Goal: Task Accomplishment & Management: Use online tool/utility

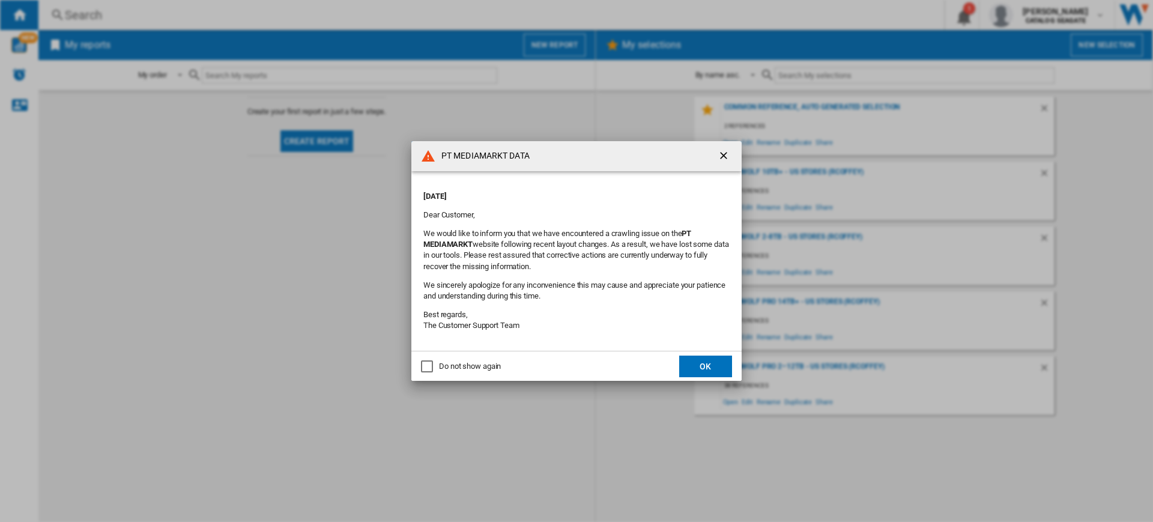
click at [706, 366] on button "OK" at bounding box center [705, 366] width 53 height 22
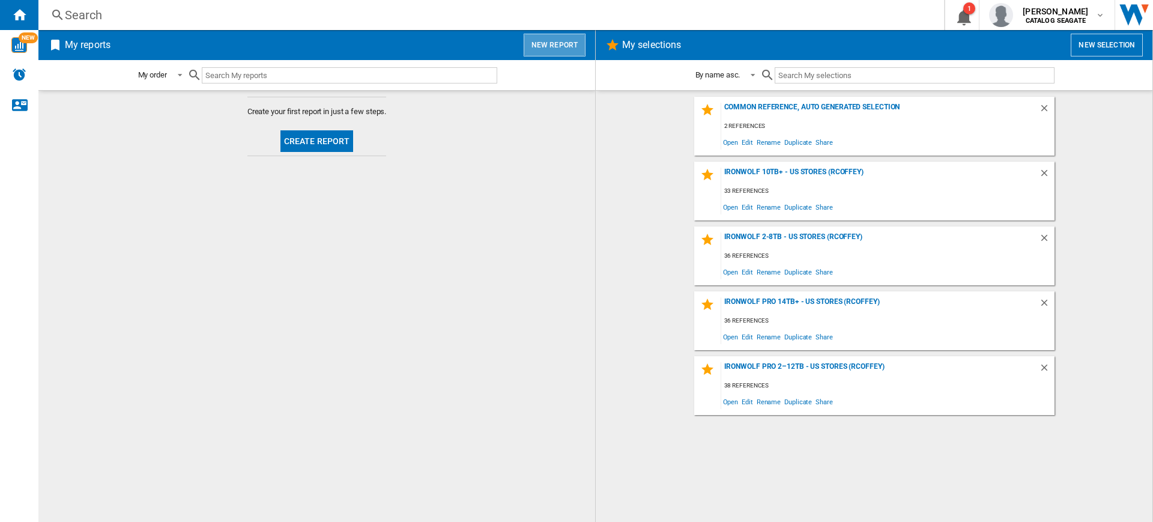
click at [561, 40] on button "New report" at bounding box center [555, 45] width 62 height 23
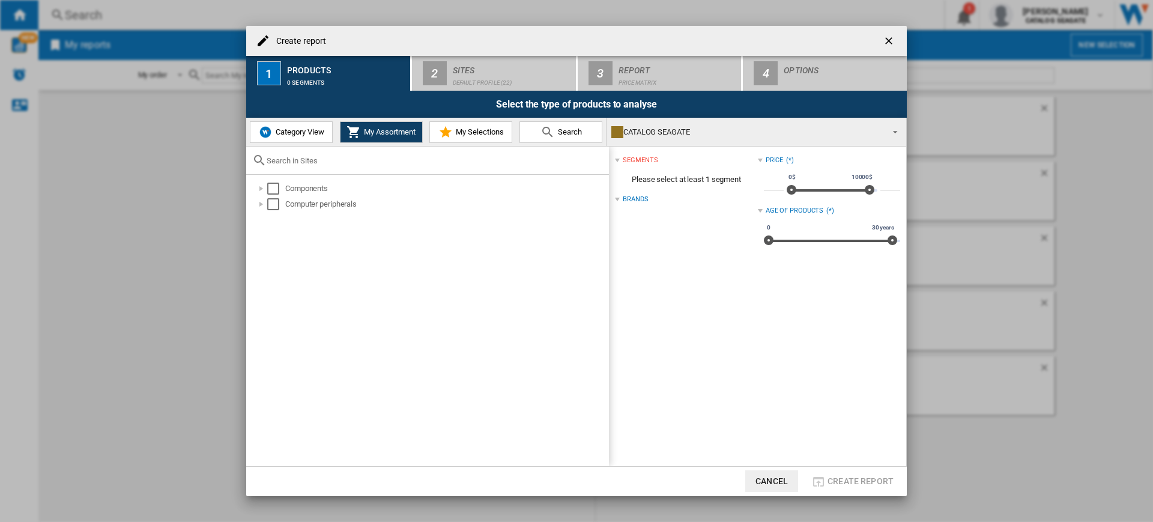
click at [294, 148] on div at bounding box center [427, 161] width 363 height 28
click at [294, 141] on button "Category View" at bounding box center [291, 132] width 83 height 22
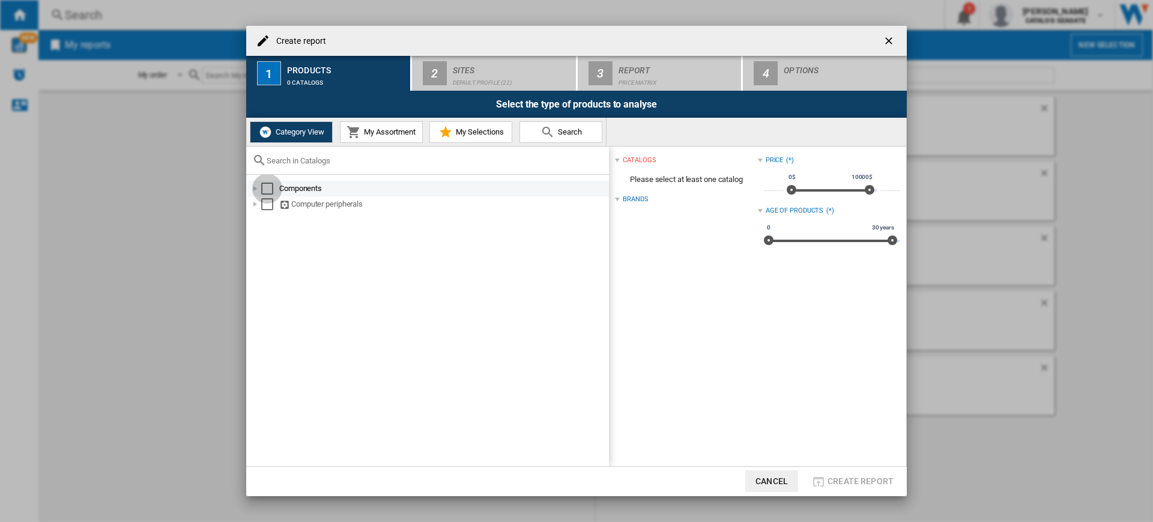
click at [266, 189] on div "Select" at bounding box center [267, 189] width 12 height 12
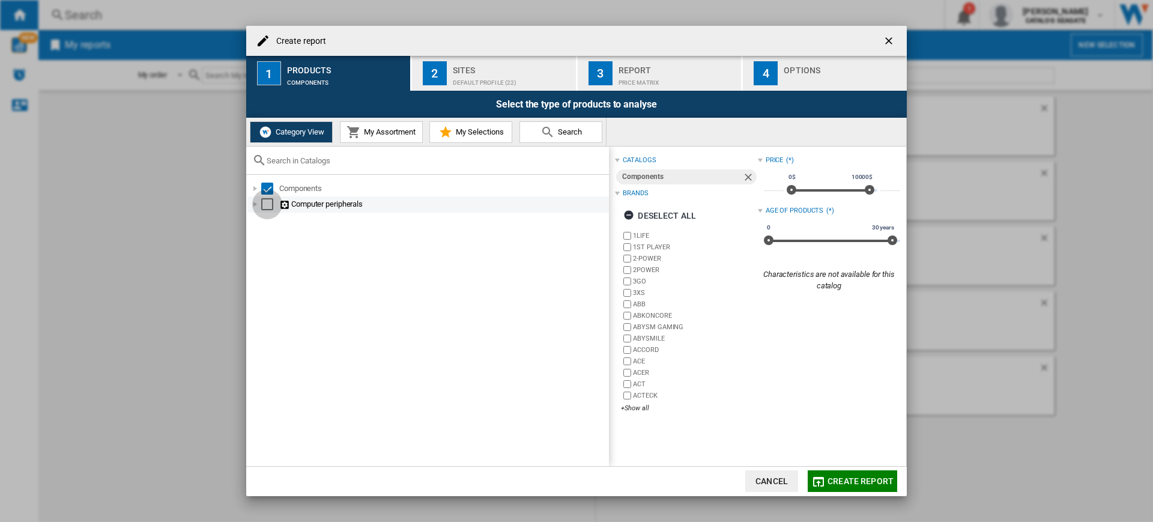
click at [266, 206] on div "Select" at bounding box center [267, 204] width 12 height 12
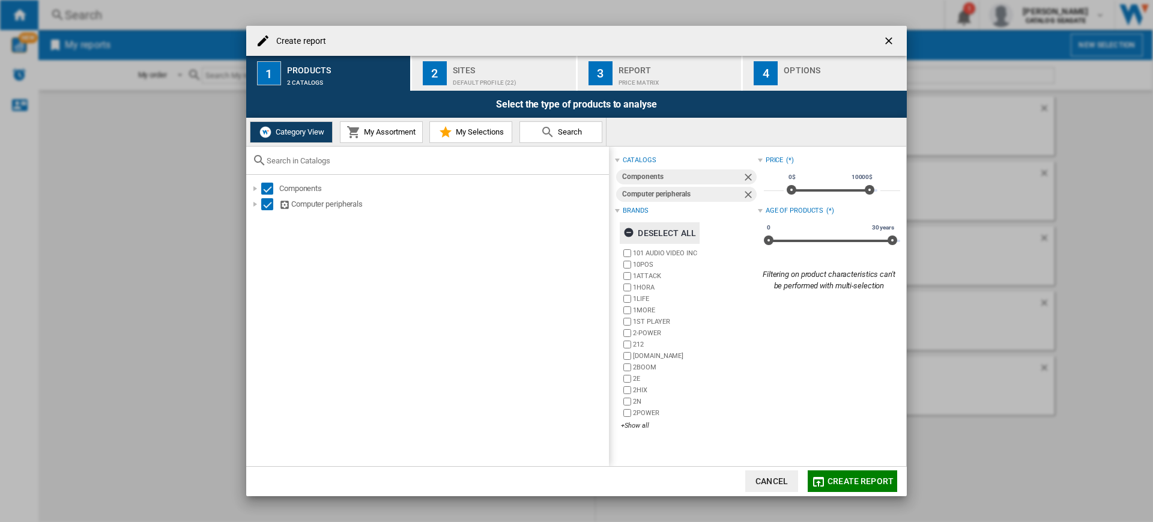
click at [651, 232] on div "Deselect all" at bounding box center [659, 233] width 73 height 22
click at [631, 427] on div "+Show all" at bounding box center [689, 425] width 136 height 9
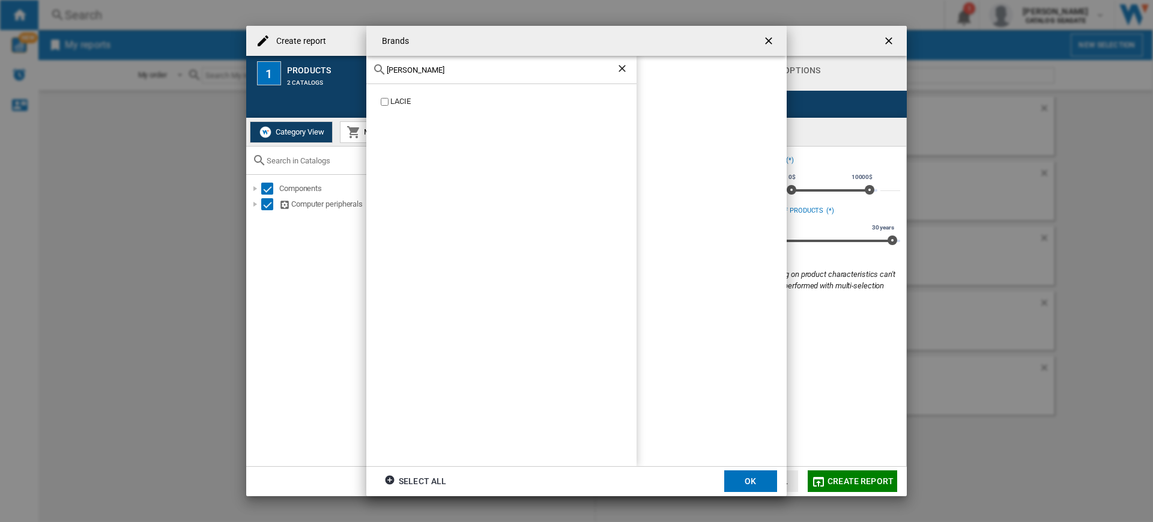
click at [390, 101] on div "LACIE" at bounding box center [513, 101] width 246 height 11
click at [427, 68] on input "[PERSON_NAME]" at bounding box center [501, 69] width 229 height 9
type input "seaga"
click at [760, 480] on button "OK" at bounding box center [750, 481] width 53 height 22
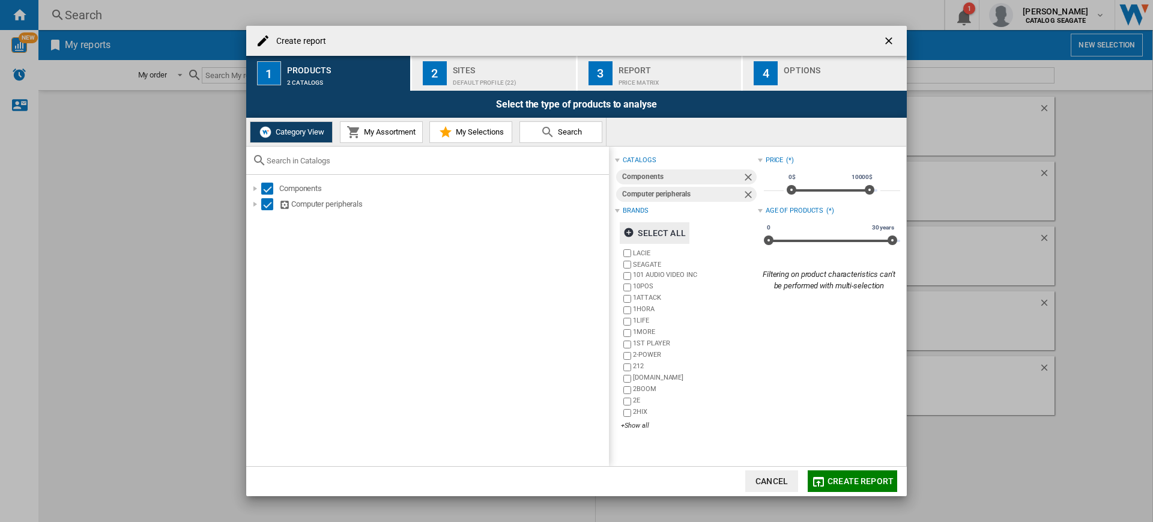
click at [503, 59] on button "2 Sites Default profile (22)" at bounding box center [494, 73] width 165 height 35
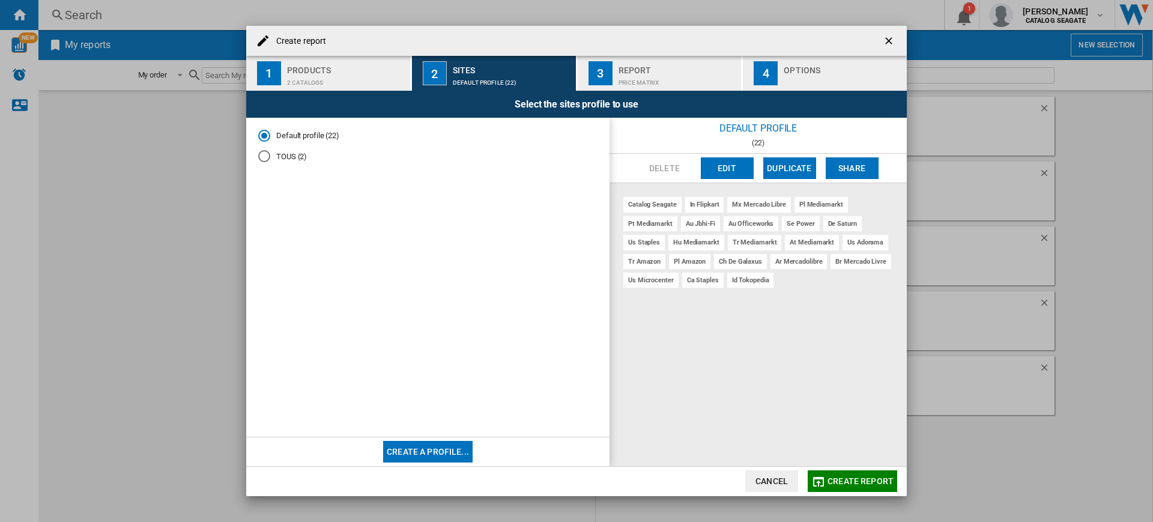
click at [280, 149] on md-radio-group "Default profile (22) TOUS (2)" at bounding box center [427, 150] width 339 height 41
click at [280, 150] on md-radio-group "Default profile (22) TOUS (2)" at bounding box center [427, 150] width 339 height 41
click at [303, 168] on md-radio-group "Default profile (22) TOUS (2)" at bounding box center [427, 150] width 339 height 41
click at [298, 163] on md-radio-group "Default profile (22) TOUS (2)" at bounding box center [427, 150] width 339 height 41
click at [295, 159] on md-radio-button "TOUS (2)" at bounding box center [427, 156] width 339 height 11
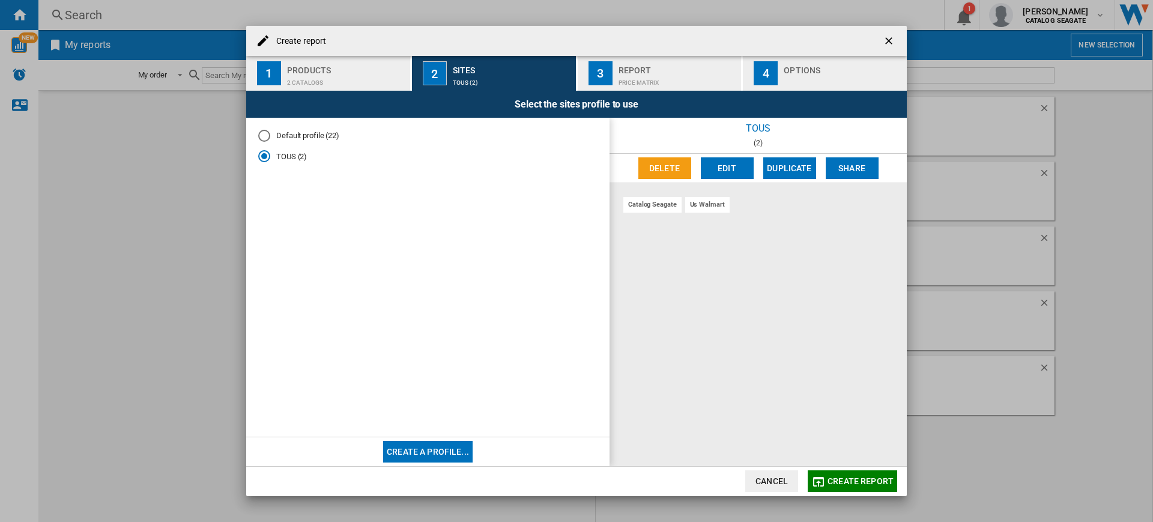
click at [722, 171] on button "Edit" at bounding box center [727, 168] width 53 height 22
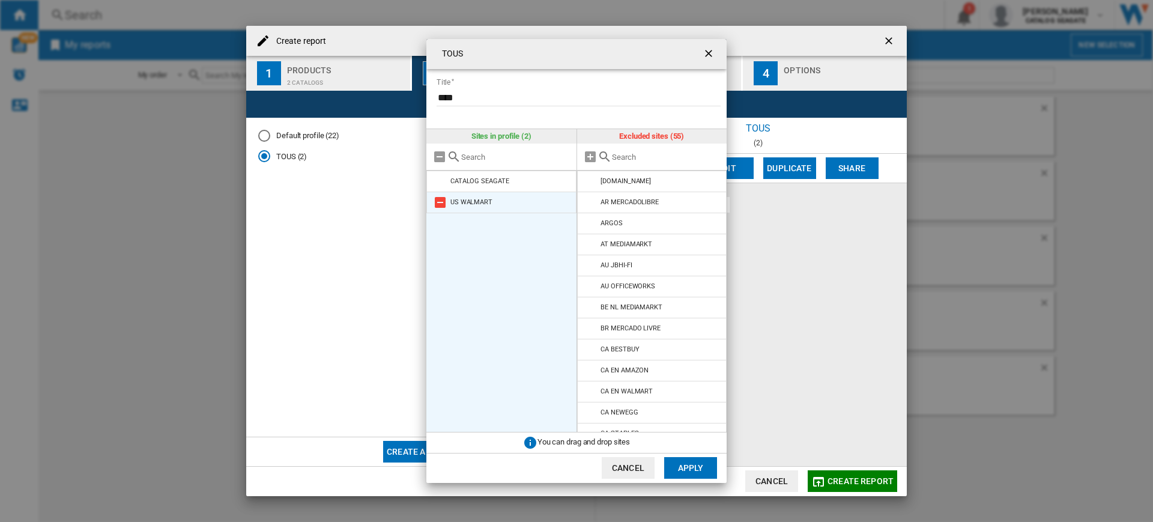
click at [443, 195] on md-icon at bounding box center [440, 202] width 14 height 14
click at [661, 159] on input "text" at bounding box center [666, 157] width 109 height 9
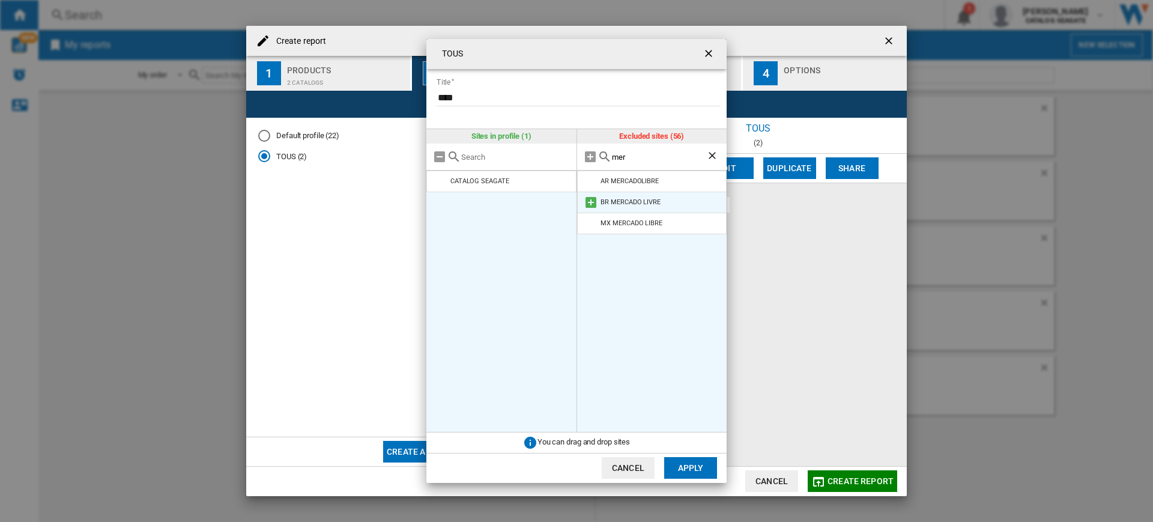
click at [594, 198] on md-icon at bounding box center [591, 202] width 14 height 14
click at [585, 168] on div "mer" at bounding box center [652, 157] width 150 height 27
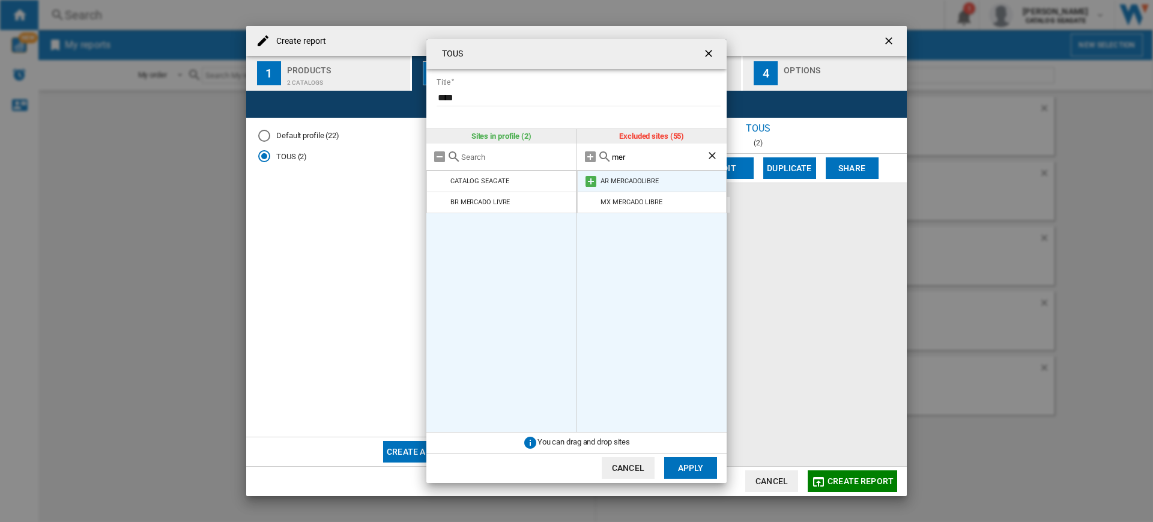
click at [587, 178] on md-icon at bounding box center [591, 181] width 14 height 14
drag, startPoint x: 627, startPoint y: 155, endPoint x: 513, endPoint y: 158, distance: 114.1
click at [513, 158] on div "Sites in profile (3) CATALOG [GEOGRAPHIC_DATA] BR [PERSON_NAME] LIVRE AR MERCAD…" at bounding box center [576, 280] width 300 height 303
click at [596, 181] on md-icon at bounding box center [591, 181] width 14 height 14
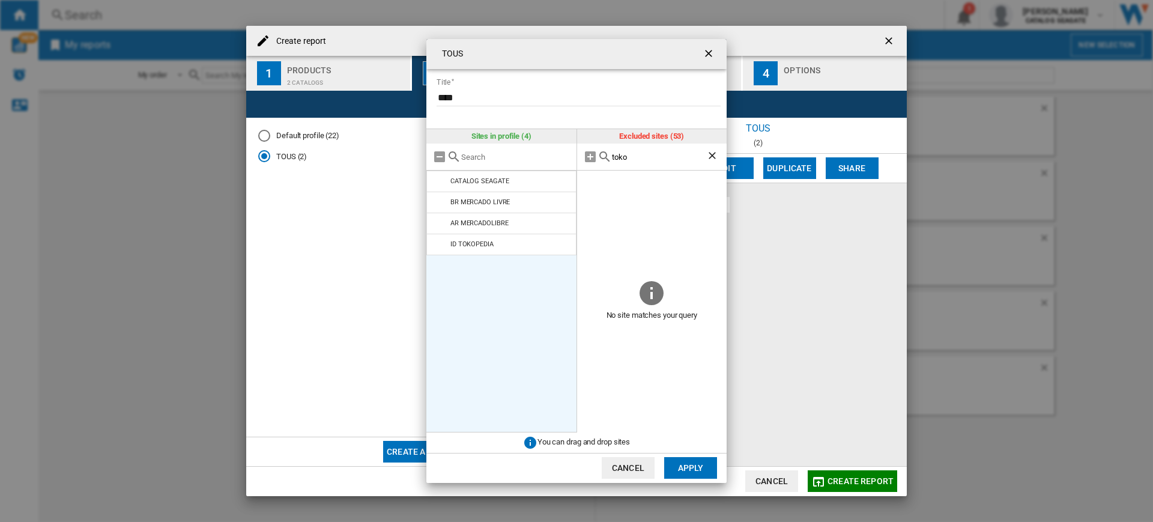
drag, startPoint x: 629, startPoint y: 151, endPoint x: 616, endPoint y: 154, distance: 12.8
click at [616, 154] on div "toko" at bounding box center [652, 157] width 150 height 27
click at [616, 160] on input "toko" at bounding box center [659, 157] width 95 height 9
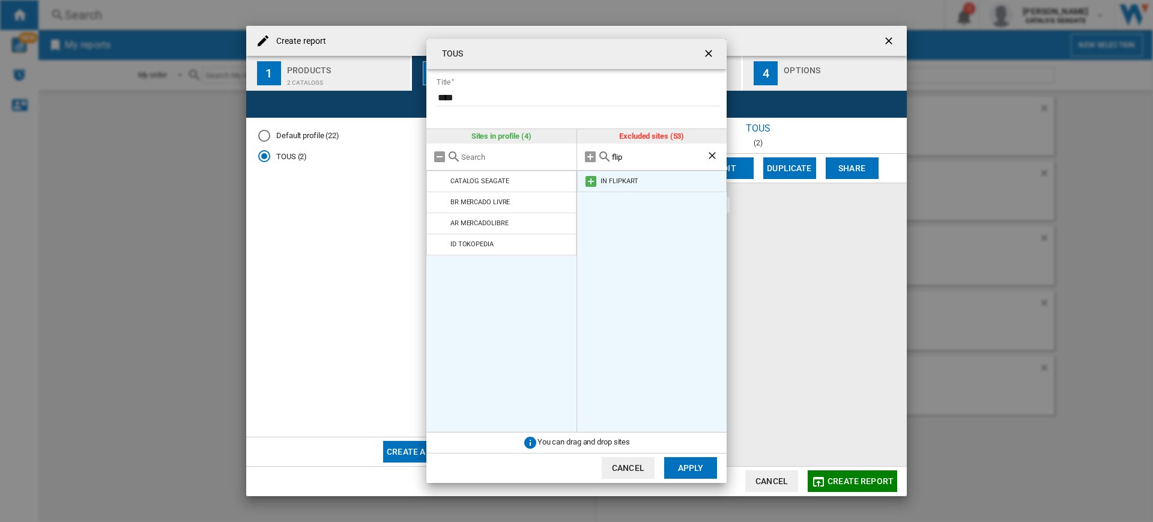
click at [589, 178] on md-icon at bounding box center [591, 181] width 14 height 14
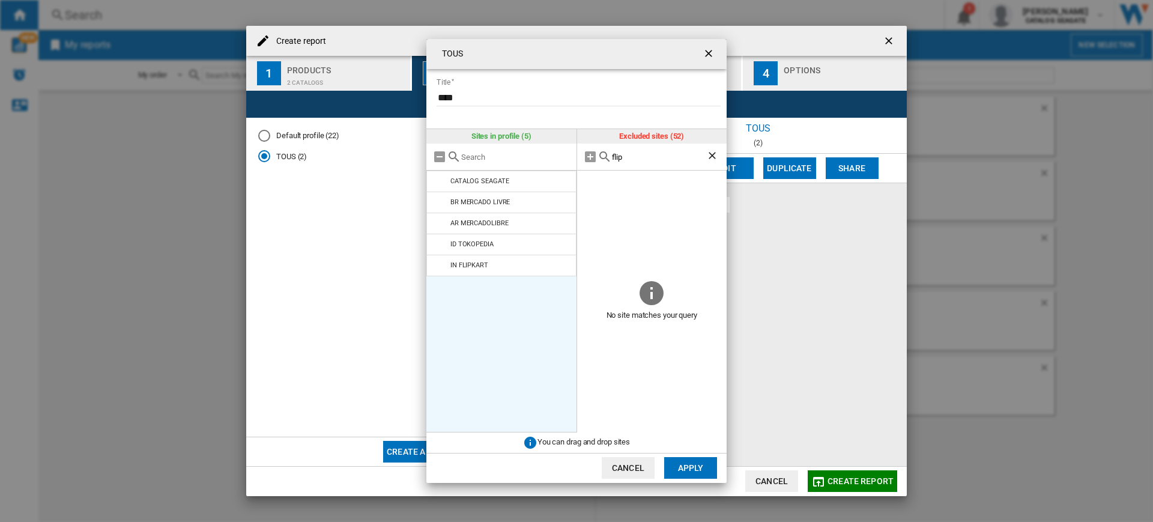
drag, startPoint x: 644, startPoint y: 154, endPoint x: 573, endPoint y: 155, distance: 70.9
click at [573, 155] on div "Sites in profile (5) CATALOG [GEOGRAPHIC_DATA] BR [PERSON_NAME] LIVRE AR MERCAD…" at bounding box center [576, 280] width 300 height 303
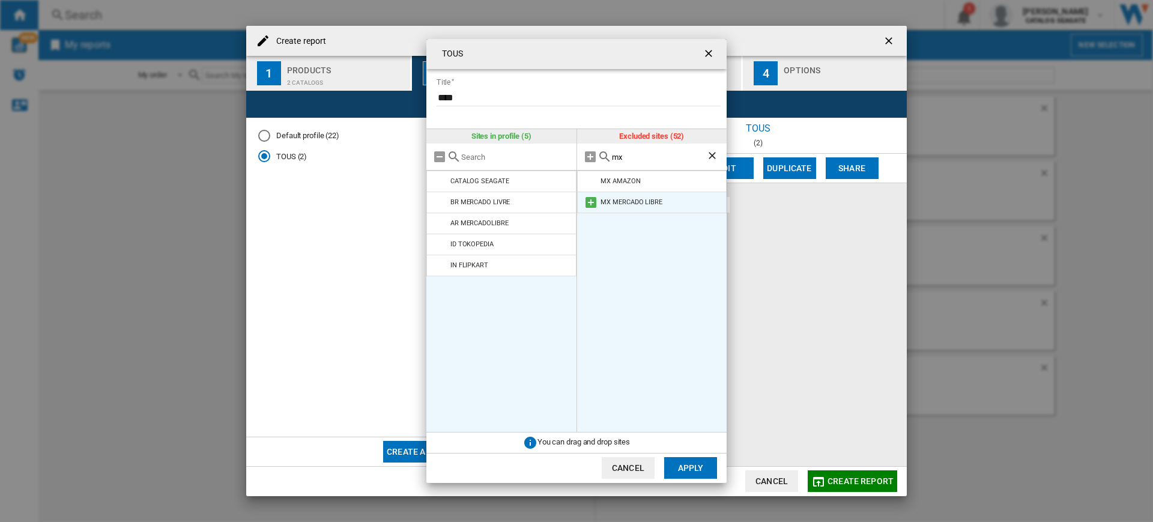
click at [593, 199] on md-icon at bounding box center [591, 202] width 14 height 14
drag, startPoint x: 660, startPoint y: 159, endPoint x: 512, endPoint y: 150, distance: 148.0
click at [512, 150] on div "Sites in profile (6) CATALOG [GEOGRAPHIC_DATA] BR [PERSON_NAME] LIVRE AR MERCAD…" at bounding box center [576, 280] width 300 height 303
click at [590, 180] on md-icon at bounding box center [591, 181] width 14 height 14
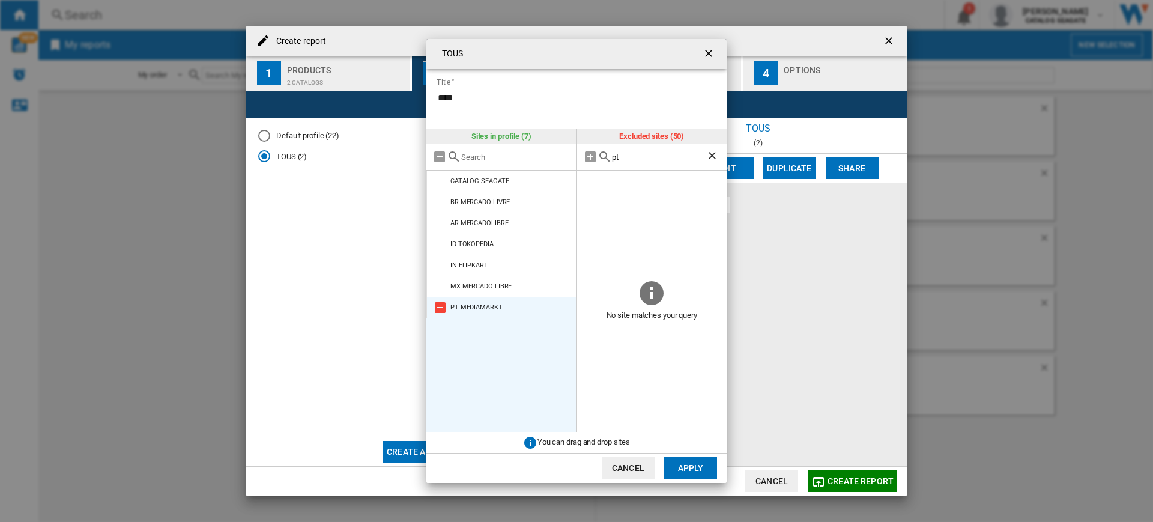
click at [439, 304] on md-icon at bounding box center [440, 307] width 14 height 14
click at [662, 166] on div "pt" at bounding box center [652, 157] width 150 height 27
click at [658, 161] on input "pt" at bounding box center [659, 157] width 95 height 9
type input "p"
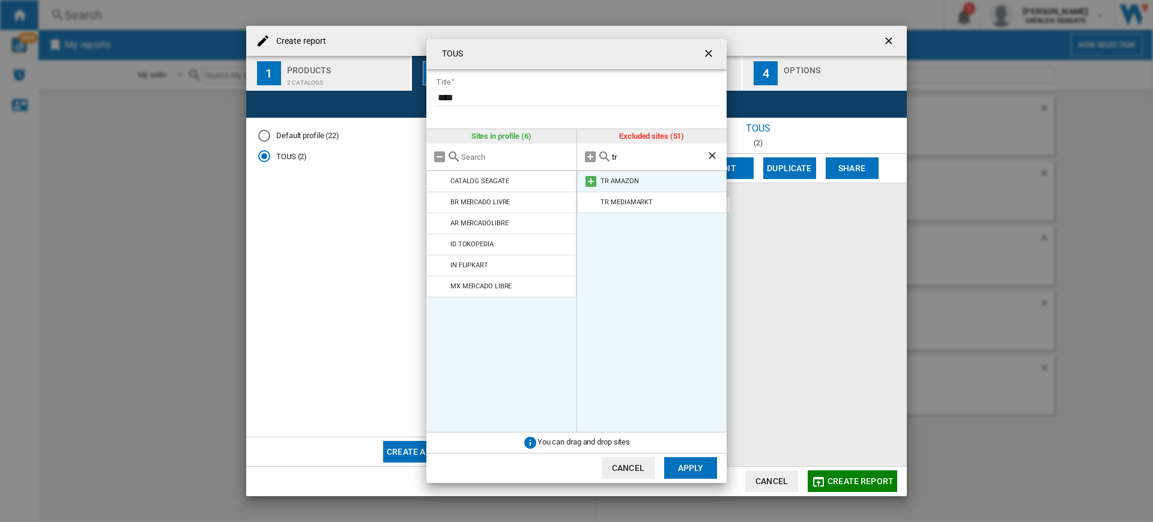
click at [591, 179] on md-icon at bounding box center [591, 181] width 14 height 14
click at [637, 158] on input "tr" at bounding box center [659, 157] width 95 height 9
type input "t"
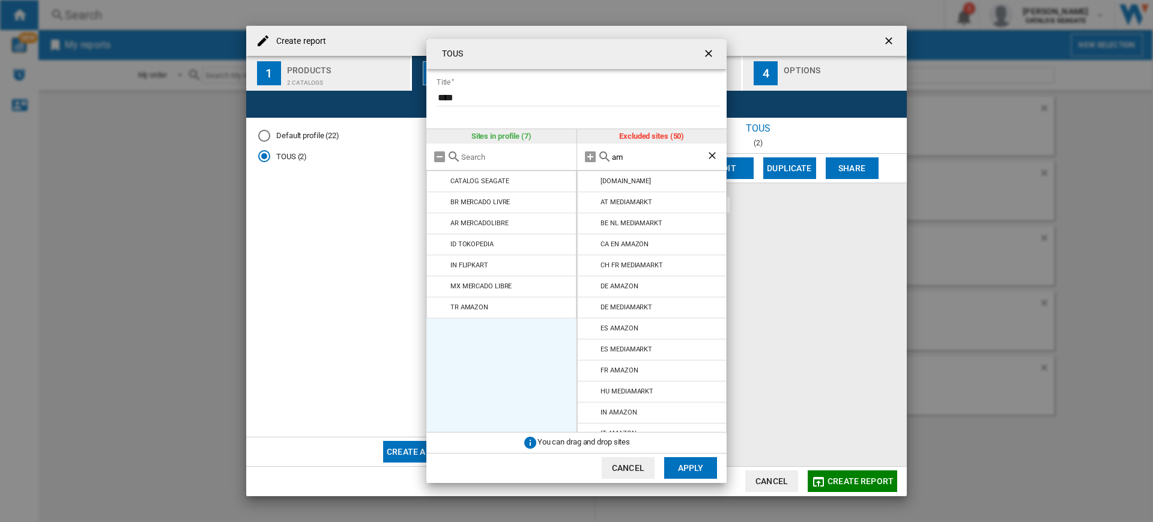
type input "a"
type input "u"
click at [694, 468] on button "Apply" at bounding box center [690, 468] width 53 height 22
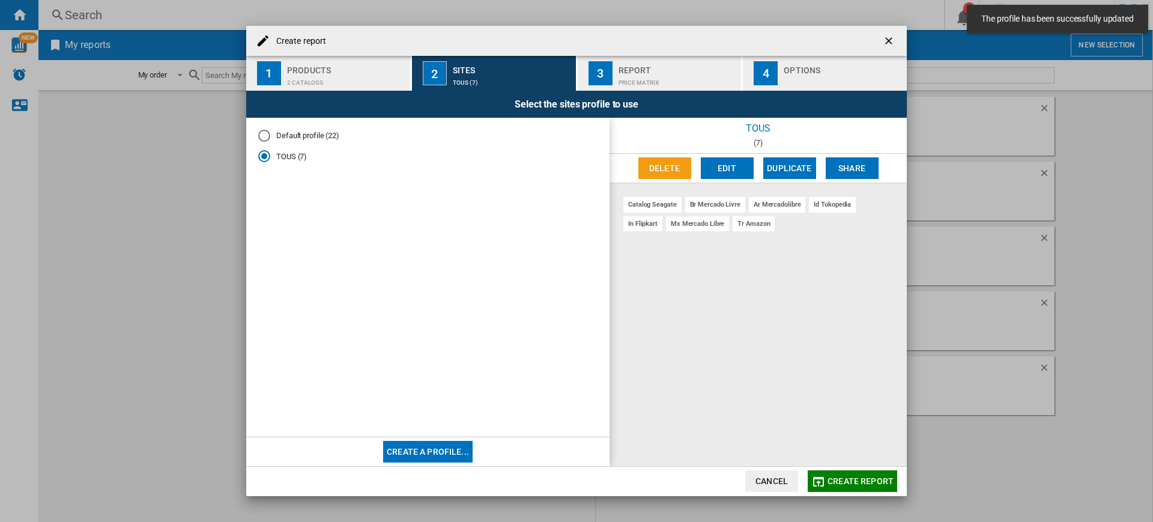
click at [859, 484] on span "Create report" at bounding box center [860, 481] width 66 height 10
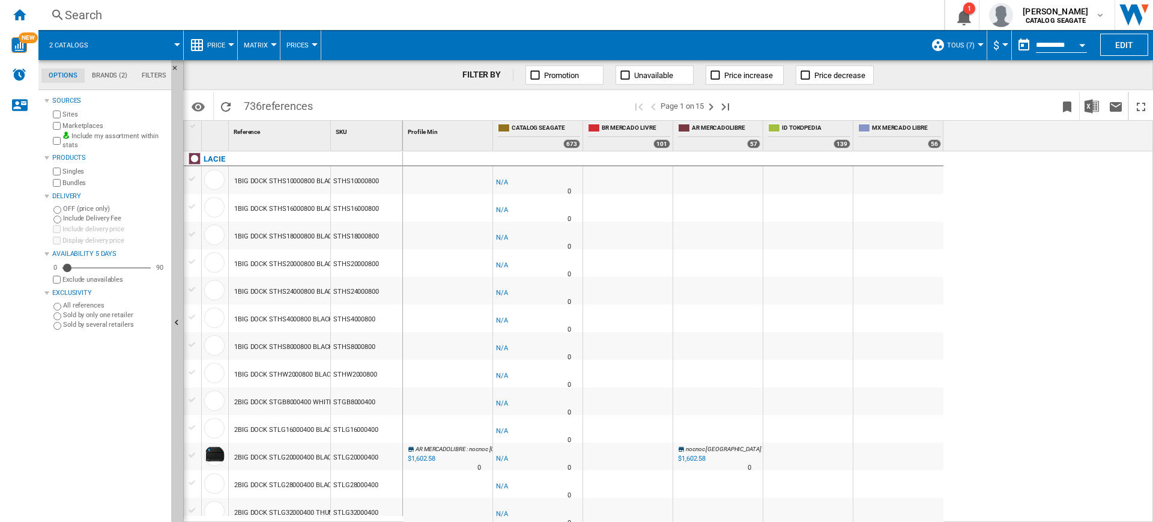
click at [85, 124] on label "Marketplaces" at bounding box center [114, 125] width 104 height 9
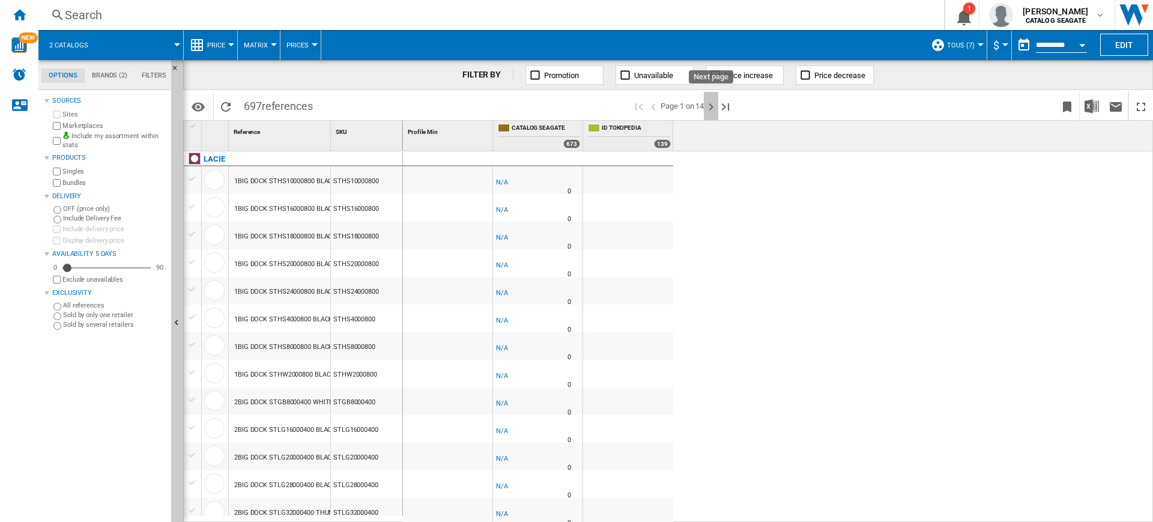
click at [710, 111] on ng-md-icon "Next page" at bounding box center [711, 107] width 14 height 14
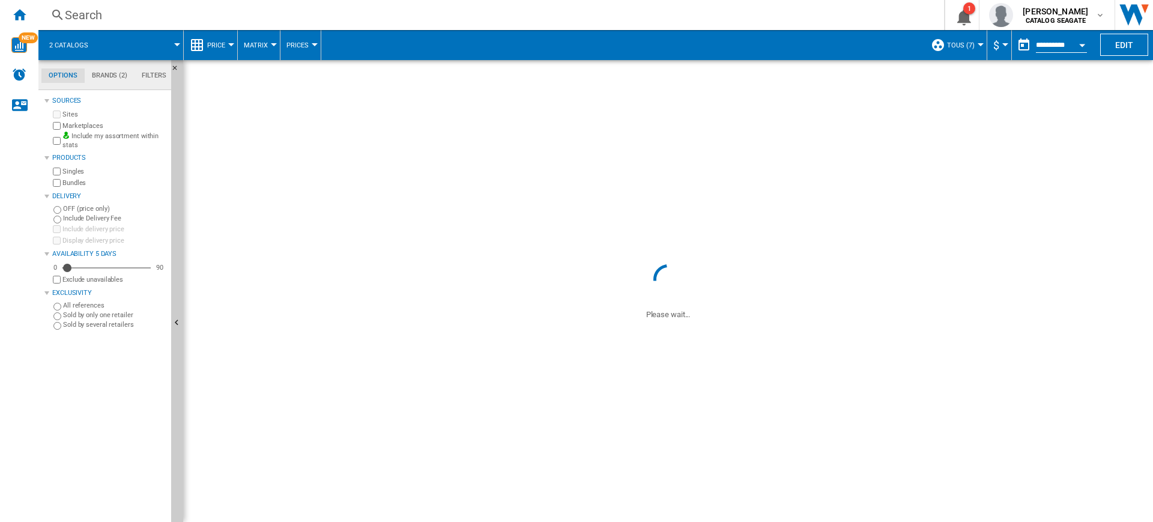
click at [216, 35] on button "Price" at bounding box center [219, 45] width 24 height 30
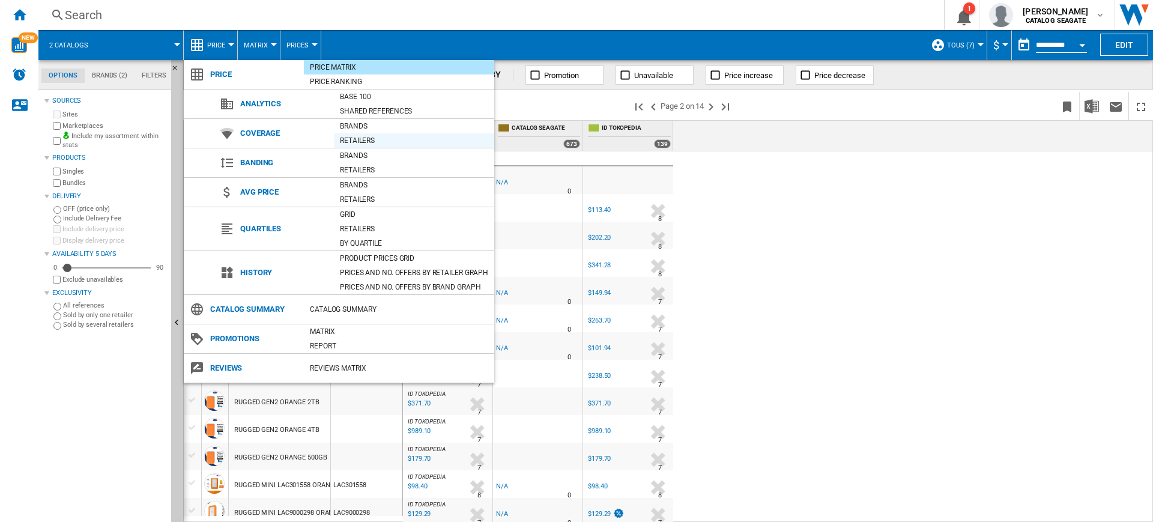
click at [367, 136] on div "Retailers" at bounding box center [414, 141] width 160 height 12
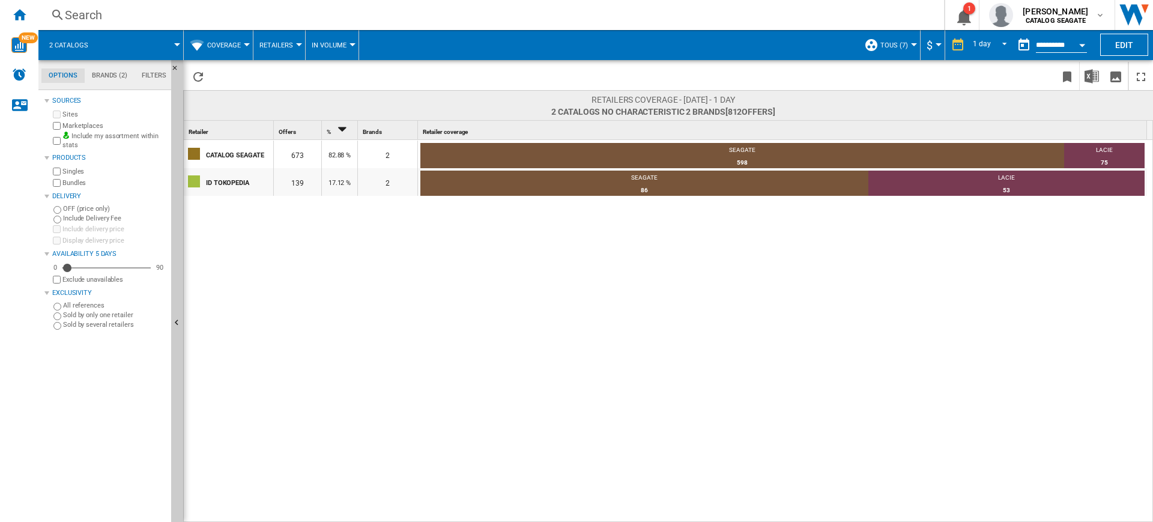
click at [891, 42] on span "TOUS (7)" at bounding box center [894, 45] width 28 height 8
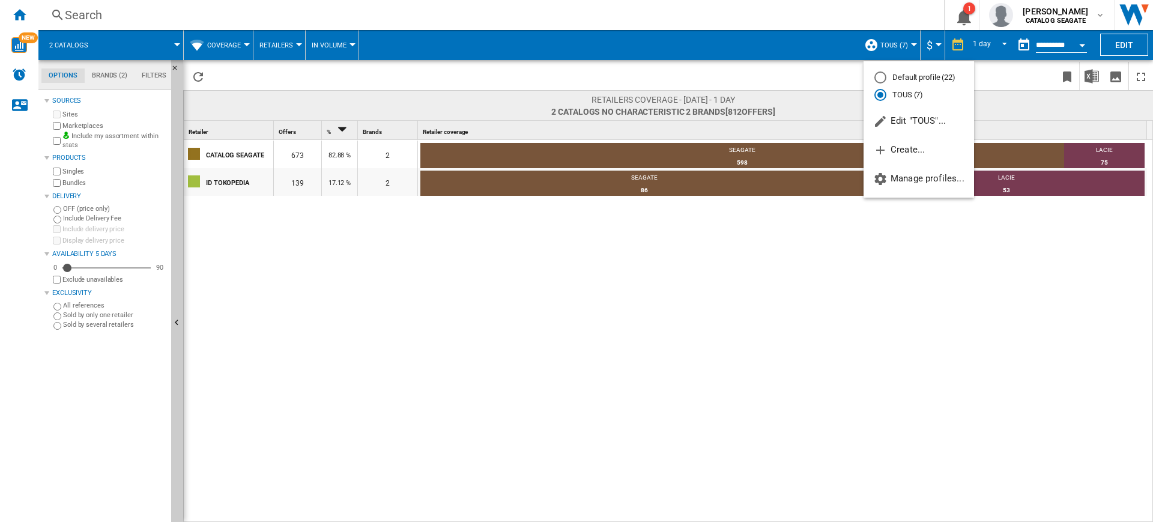
click at [20, 14] on md-backdrop at bounding box center [576, 261] width 1153 height 522
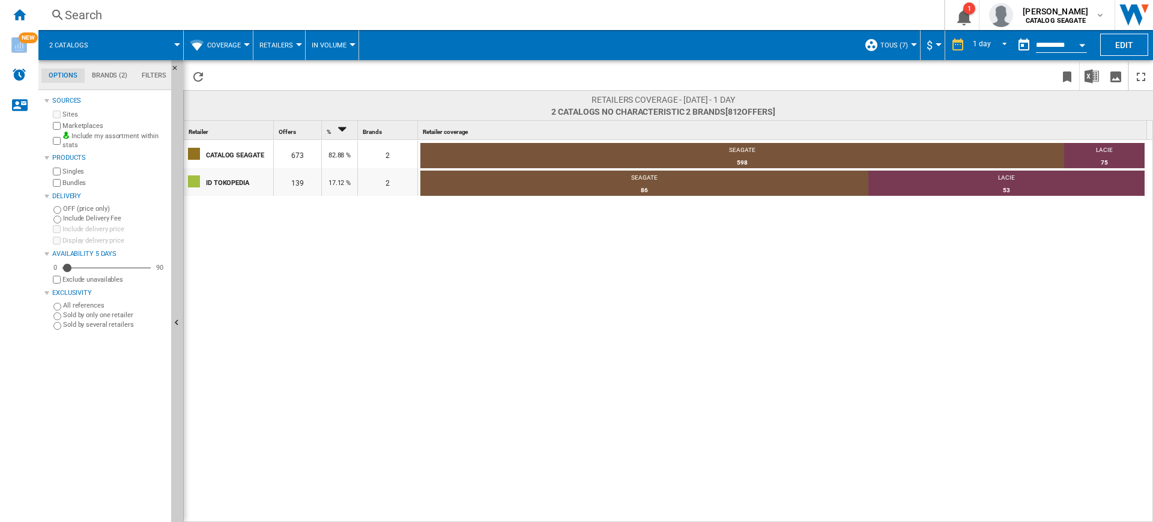
click at [20, 14] on ng-md-icon "Home" at bounding box center [19, 14] width 14 height 14
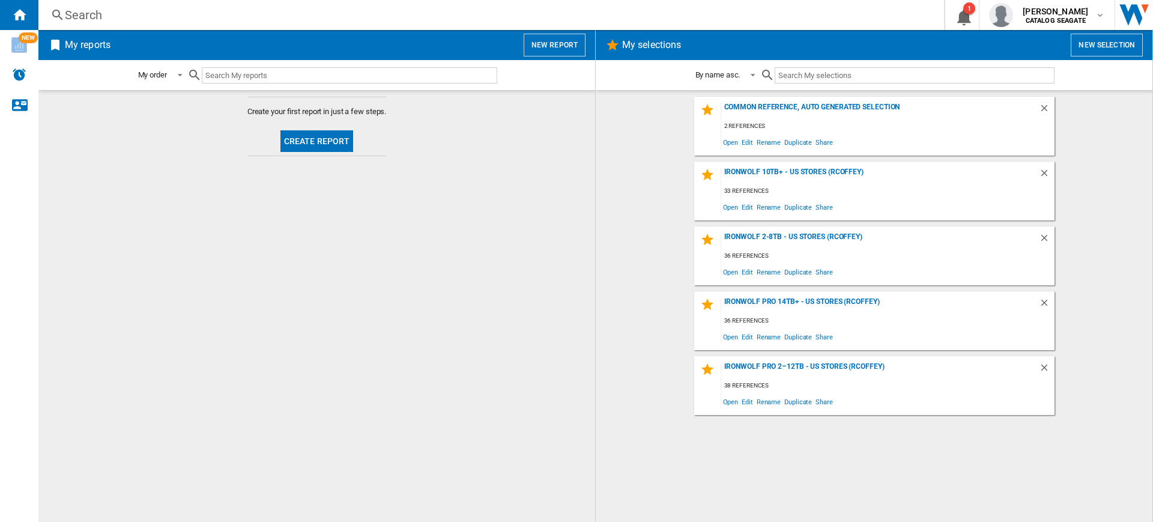
click at [584, 41] on button "New report" at bounding box center [555, 45] width 62 height 23
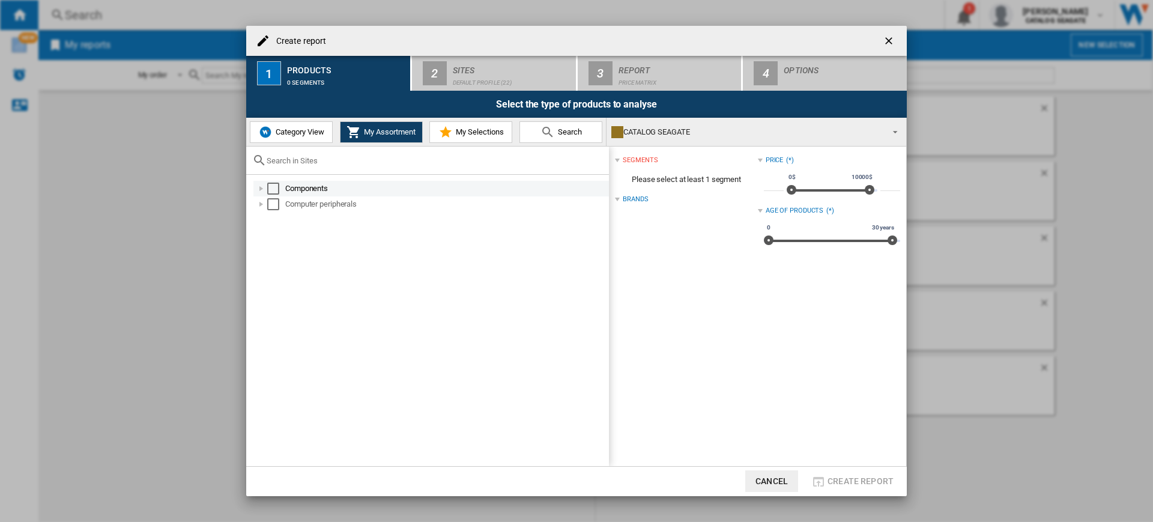
click at [273, 189] on div "Select" at bounding box center [273, 189] width 12 height 12
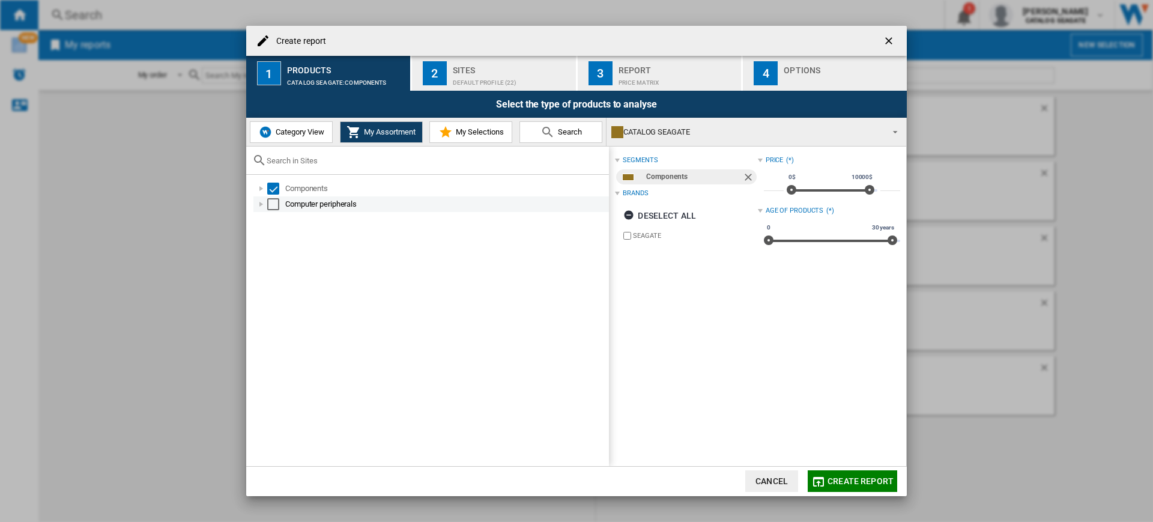
click at [273, 202] on div "Select" at bounding box center [273, 204] width 12 height 12
click at [509, 77] on div "Default profile (22)" at bounding box center [512, 79] width 118 height 13
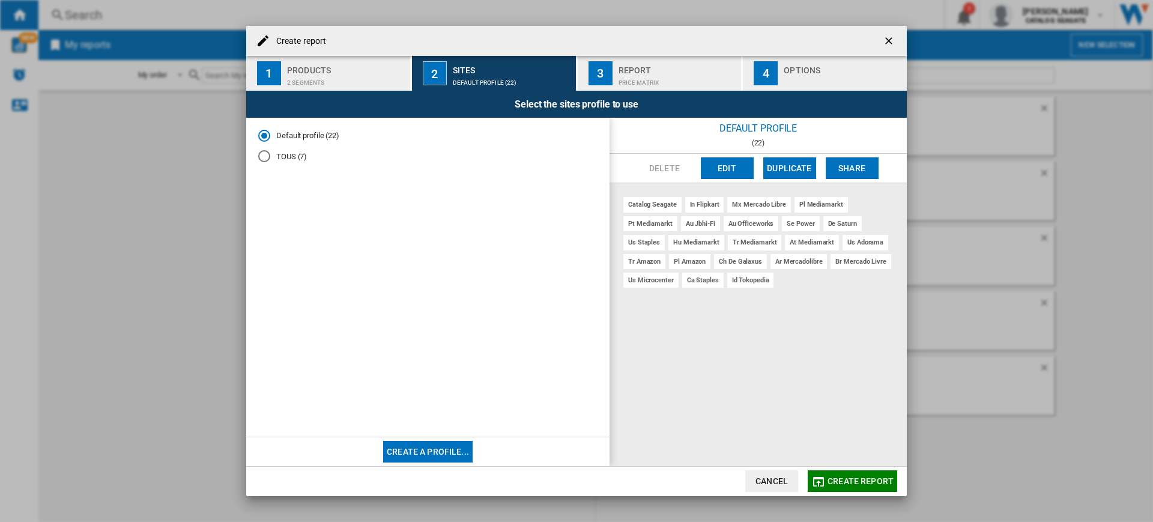
click at [298, 154] on md-radio-button "TOUS (7)" at bounding box center [427, 156] width 339 height 11
click at [395, 70] on div "Products" at bounding box center [346, 67] width 118 height 13
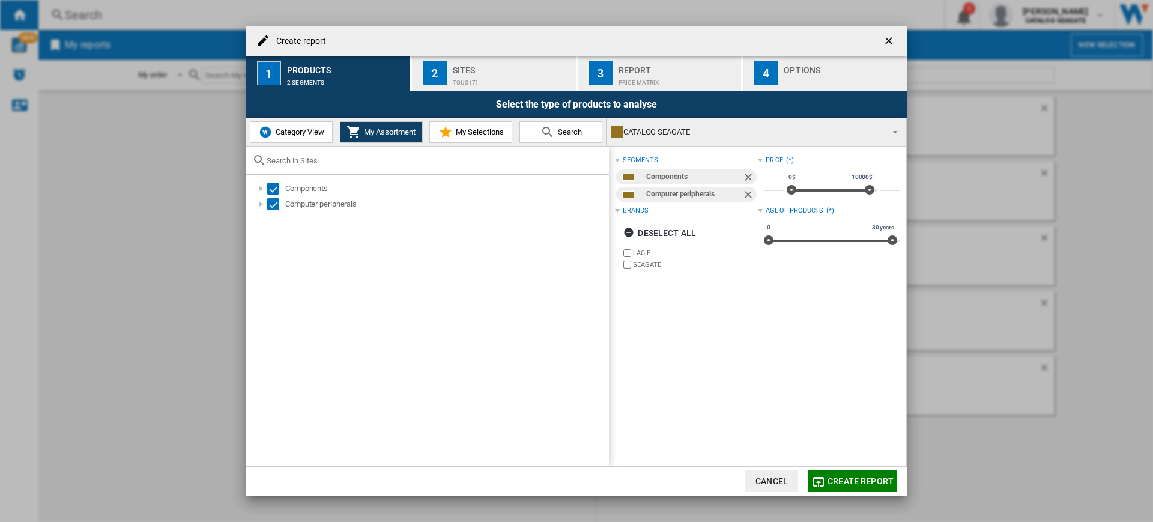
click at [470, 62] on div "Sites" at bounding box center [512, 67] width 118 height 13
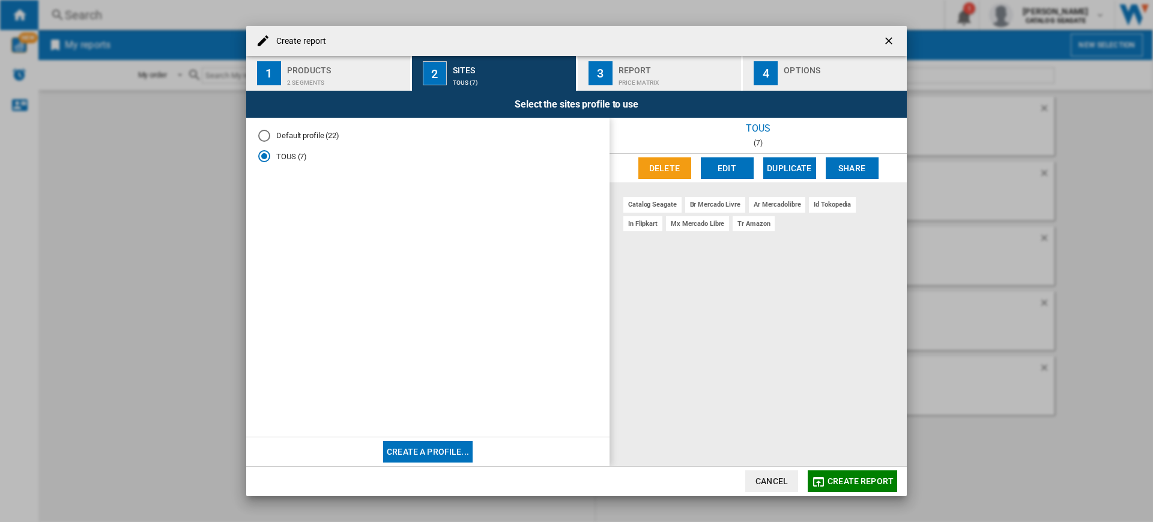
click at [858, 484] on span "Create report" at bounding box center [860, 481] width 66 height 10
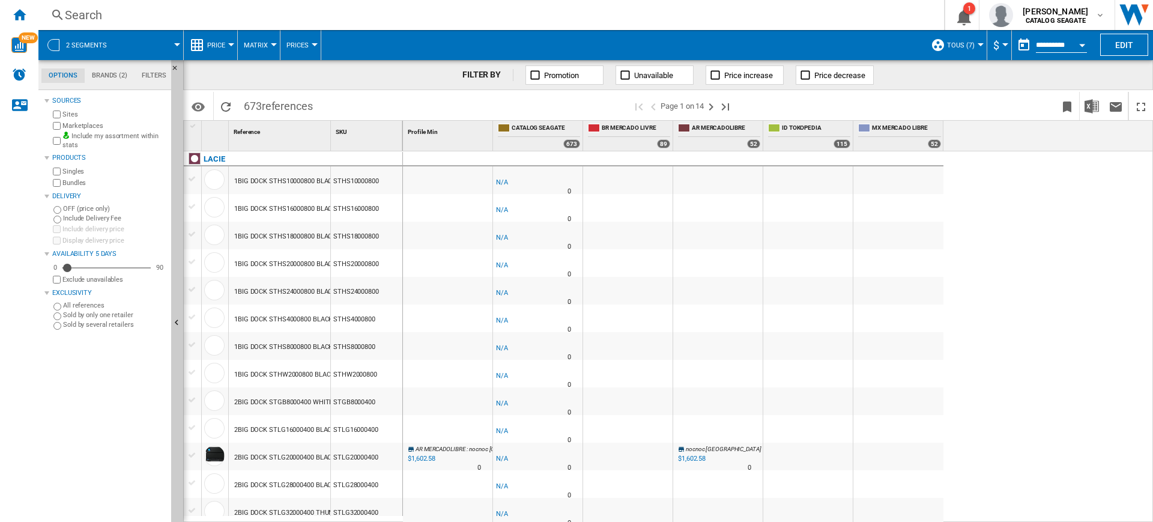
click at [189, 30] on md-menu "Price Price Price Matrix Price Ranking Analytics Base 100 Shared references Cov…" at bounding box center [211, 45] width 54 height 30
click at [208, 41] on span "Price" at bounding box center [216, 45] width 18 height 8
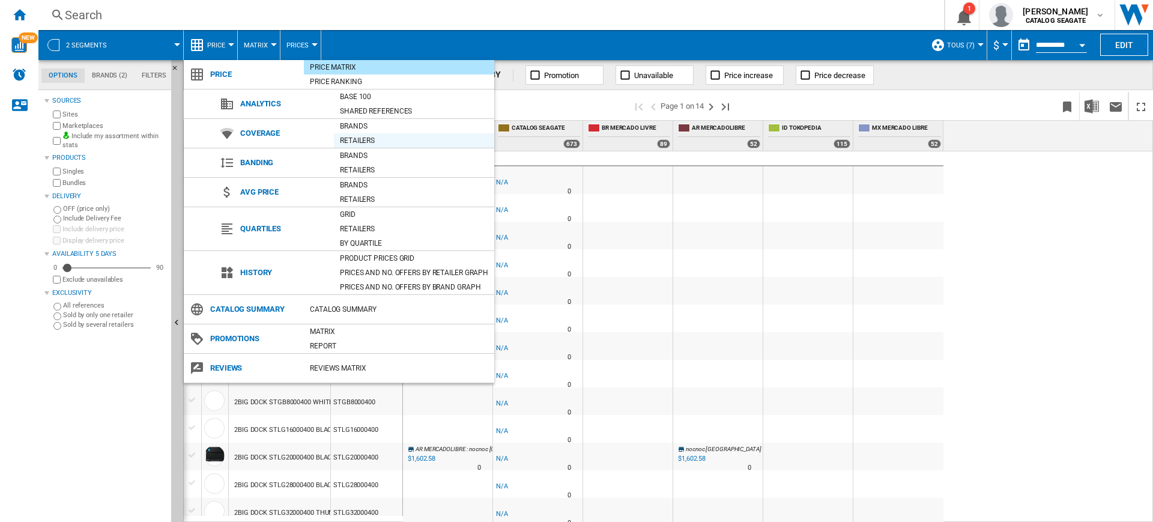
click at [373, 135] on div "Retailers" at bounding box center [414, 141] width 160 height 12
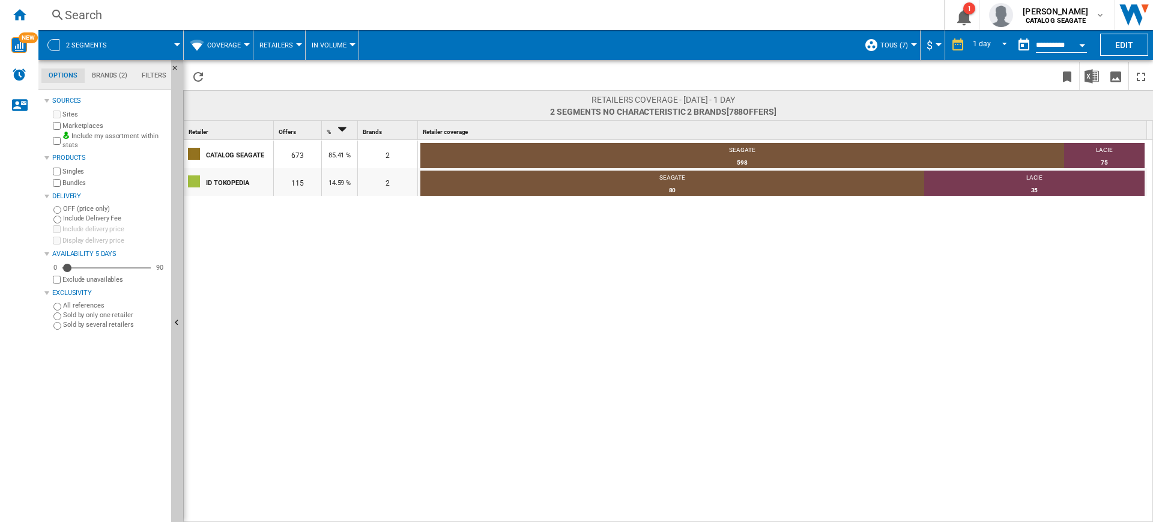
click at [90, 128] on label "Marketplaces" at bounding box center [114, 125] width 104 height 9
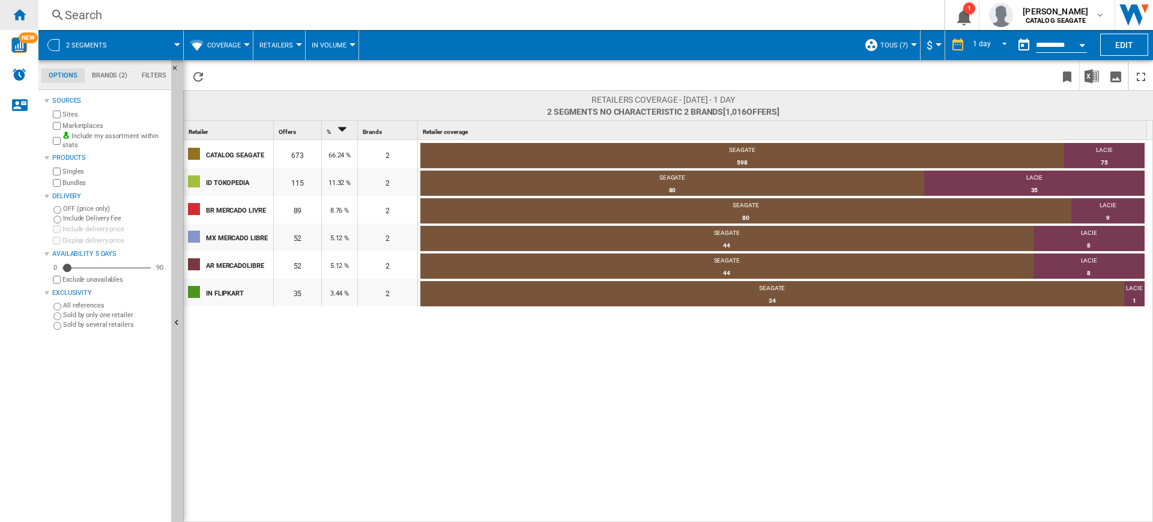
click at [16, 17] on ng-md-icon "Home" at bounding box center [19, 14] width 14 height 14
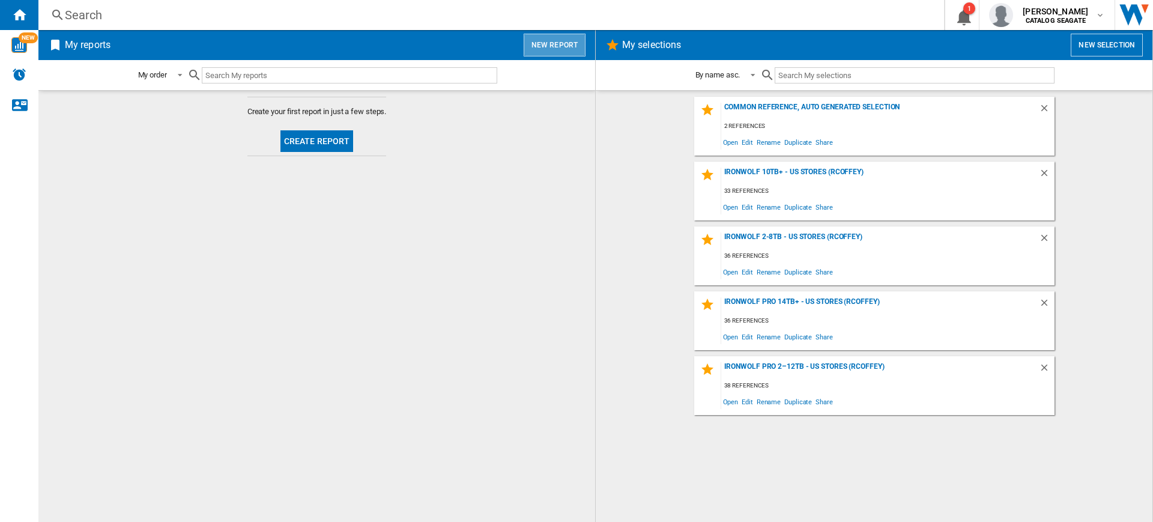
click at [560, 37] on button "New report" at bounding box center [555, 45] width 62 height 23
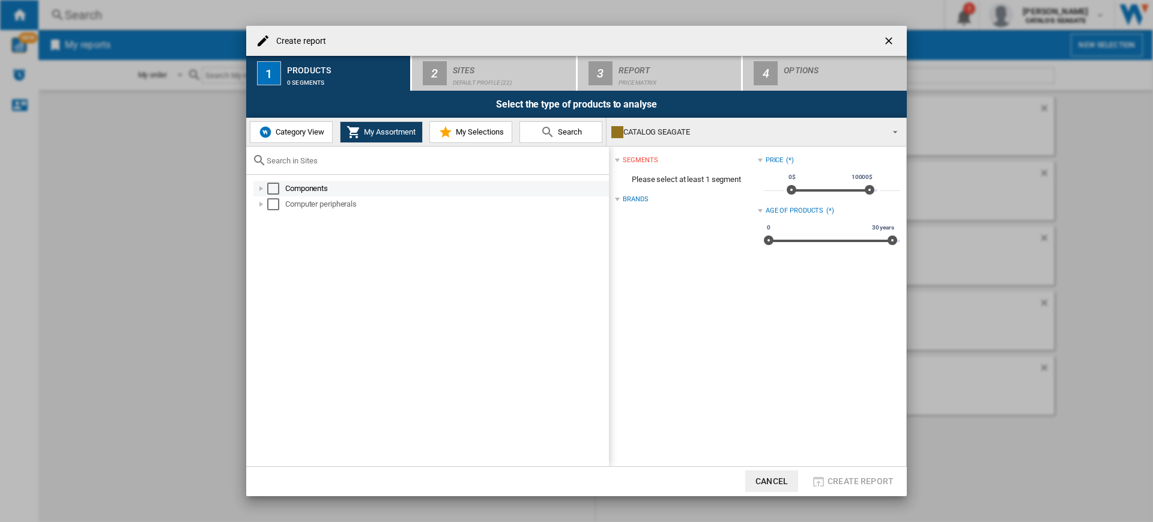
click at [273, 189] on div "Select" at bounding box center [273, 189] width 12 height 12
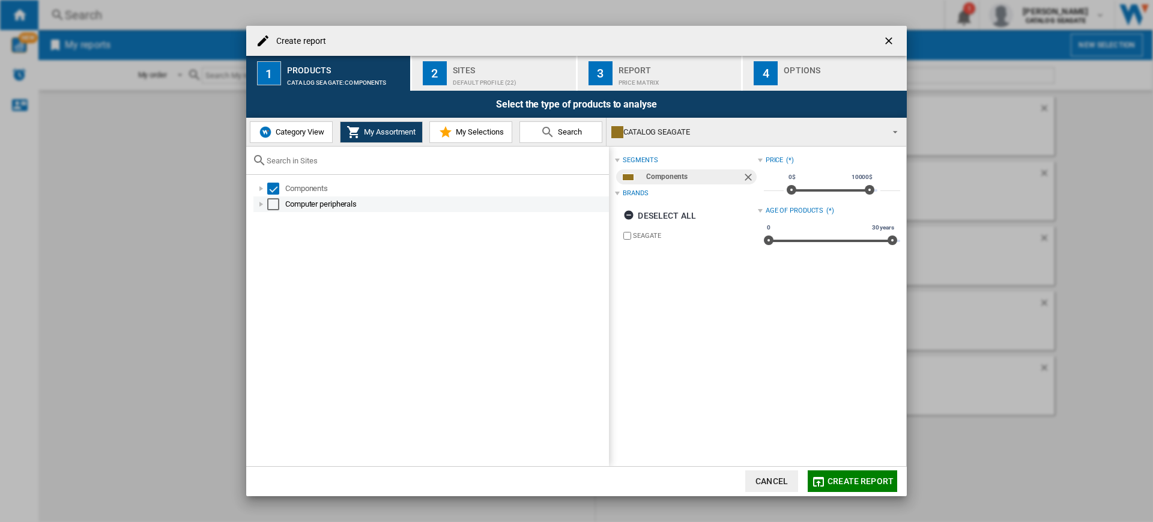
click at [273, 203] on div "Select" at bounding box center [273, 204] width 12 height 12
click at [503, 83] on div "Default profile (22)" at bounding box center [512, 79] width 118 height 13
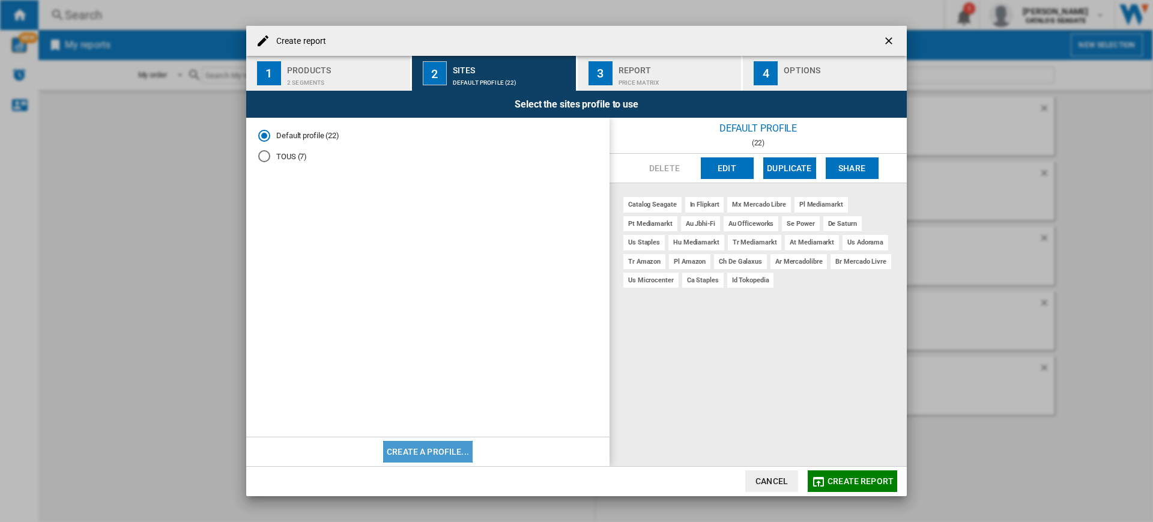
click at [456, 446] on button "Create a profile..." at bounding box center [427, 452] width 89 height 22
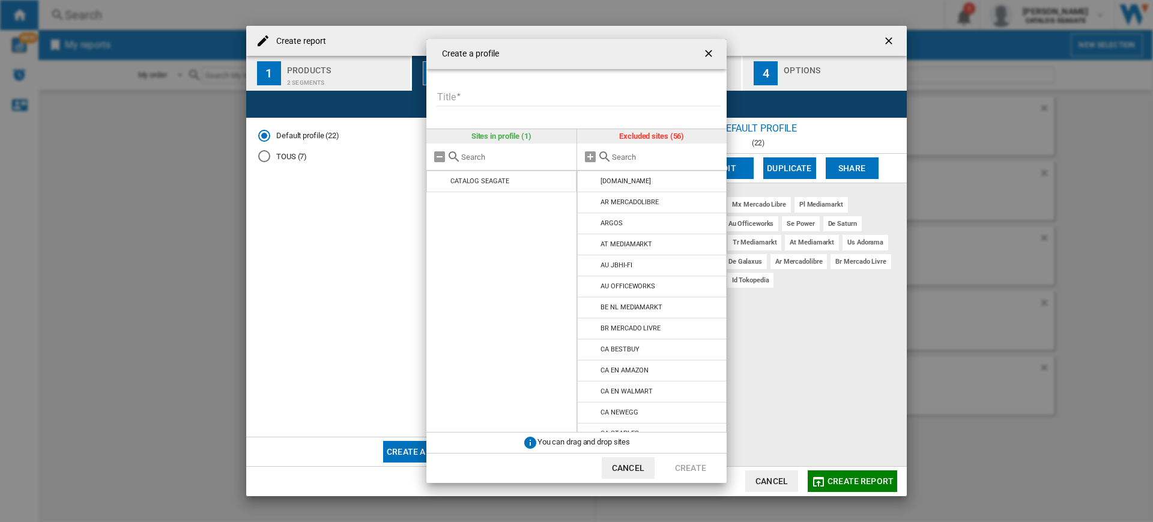
click at [658, 158] on input "Create a ..." at bounding box center [666, 157] width 109 height 9
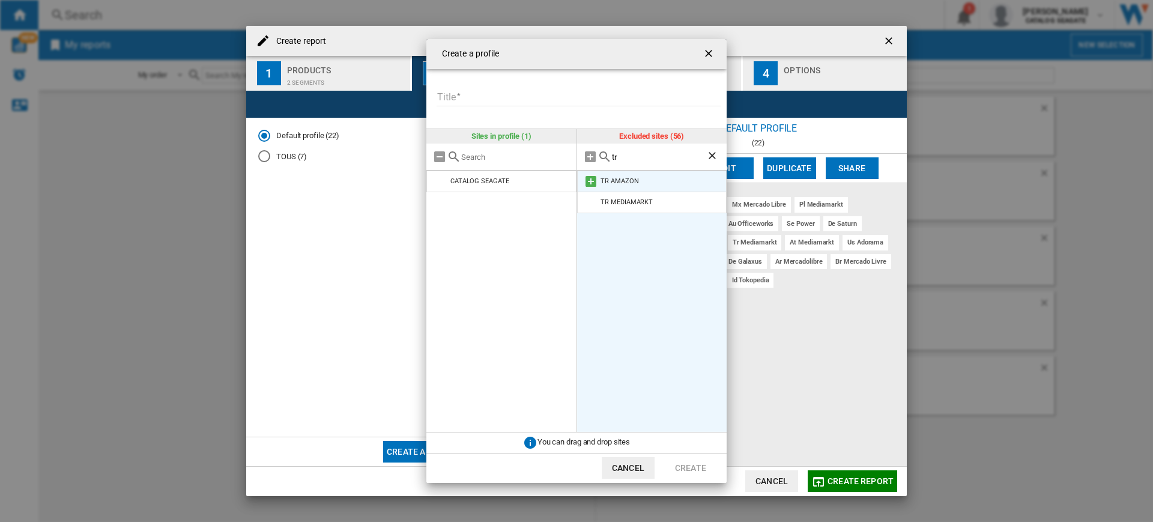
type input "tr"
click at [586, 183] on md-icon "Create a ..." at bounding box center [591, 181] width 14 height 14
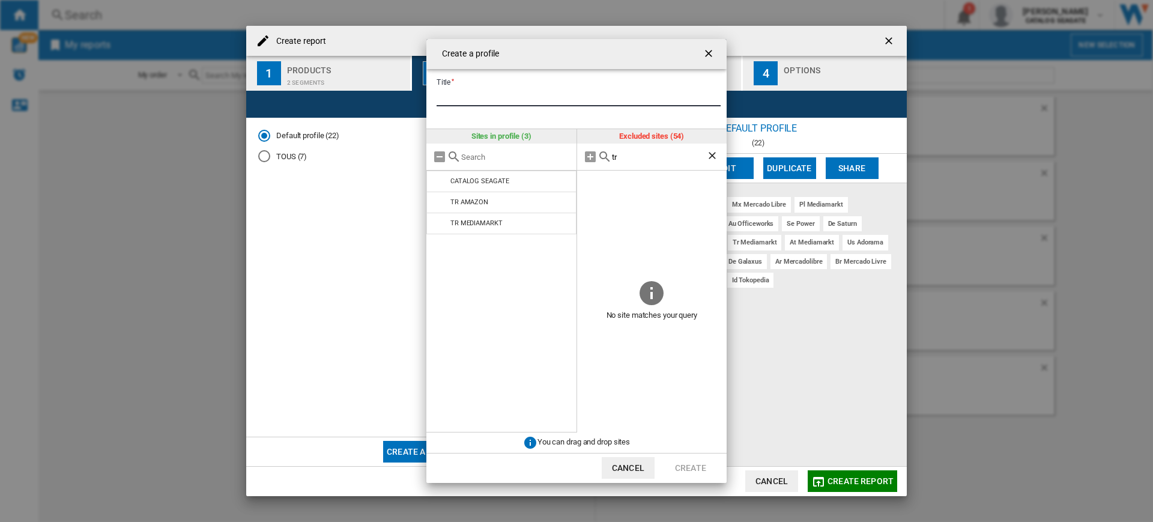
click at [592, 99] on input "Title" at bounding box center [579, 97] width 284 height 18
type input "**"
click at [685, 462] on button "Create" at bounding box center [690, 468] width 53 height 22
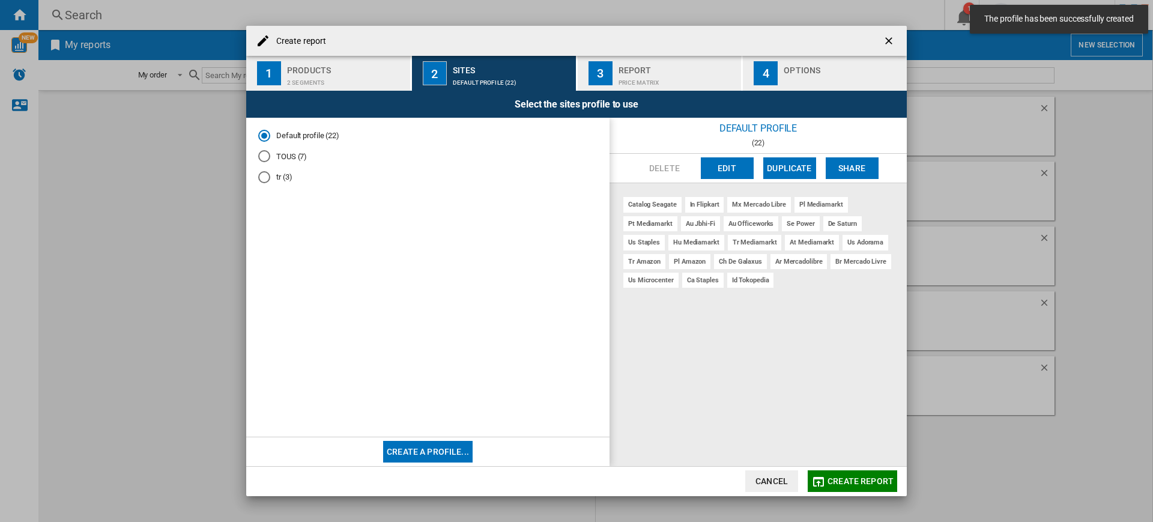
click at [280, 183] on md-radio-group "Default profile (22) TOUS (7) tr (3)" at bounding box center [427, 161] width 339 height 62
click at [280, 178] on md-radio-button "tr (3)" at bounding box center [427, 177] width 339 height 11
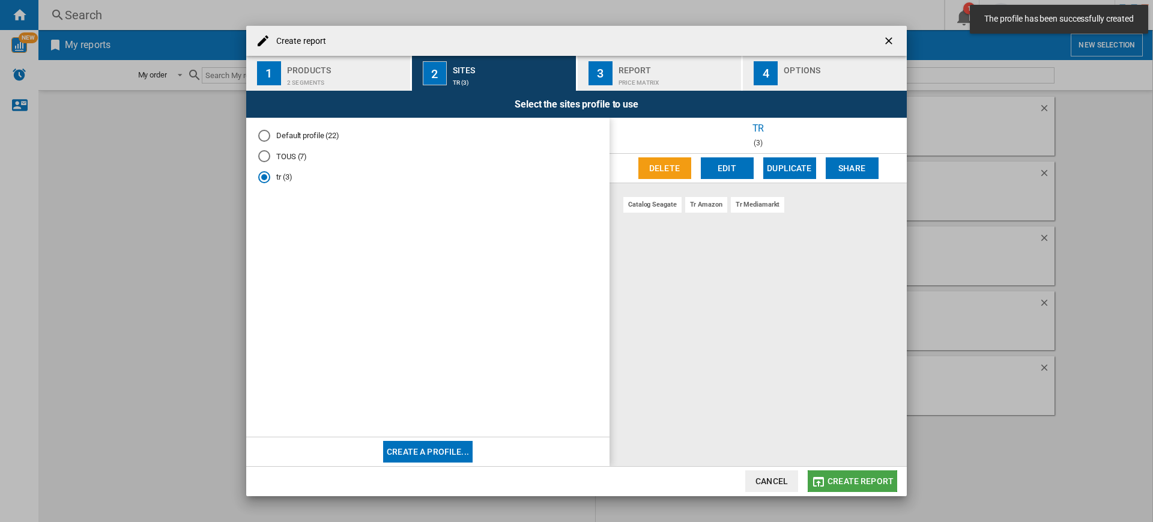
click at [889, 479] on span "Create report" at bounding box center [860, 481] width 66 height 10
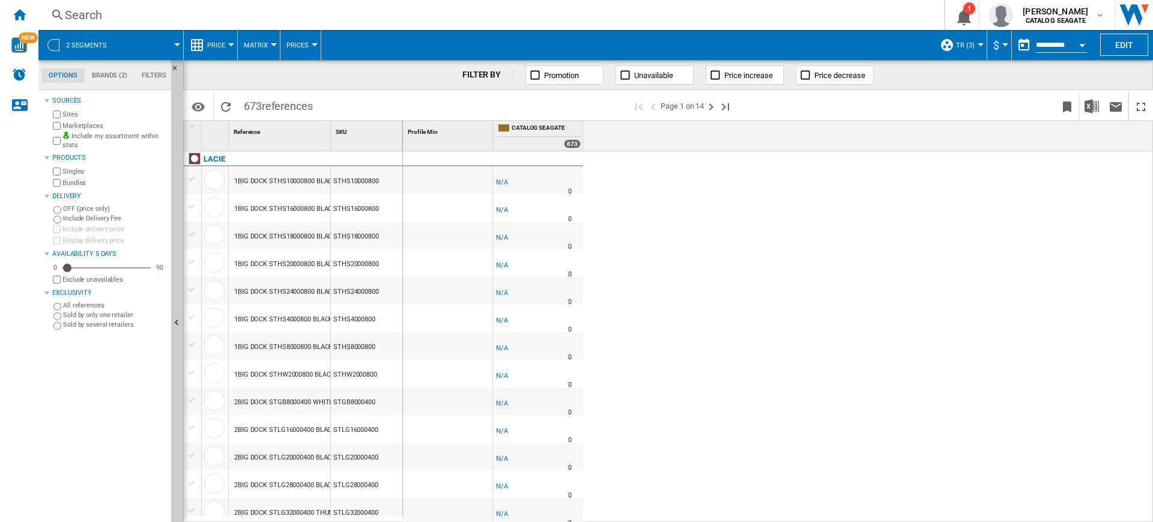
click at [210, 41] on span "Price" at bounding box center [216, 45] width 18 height 8
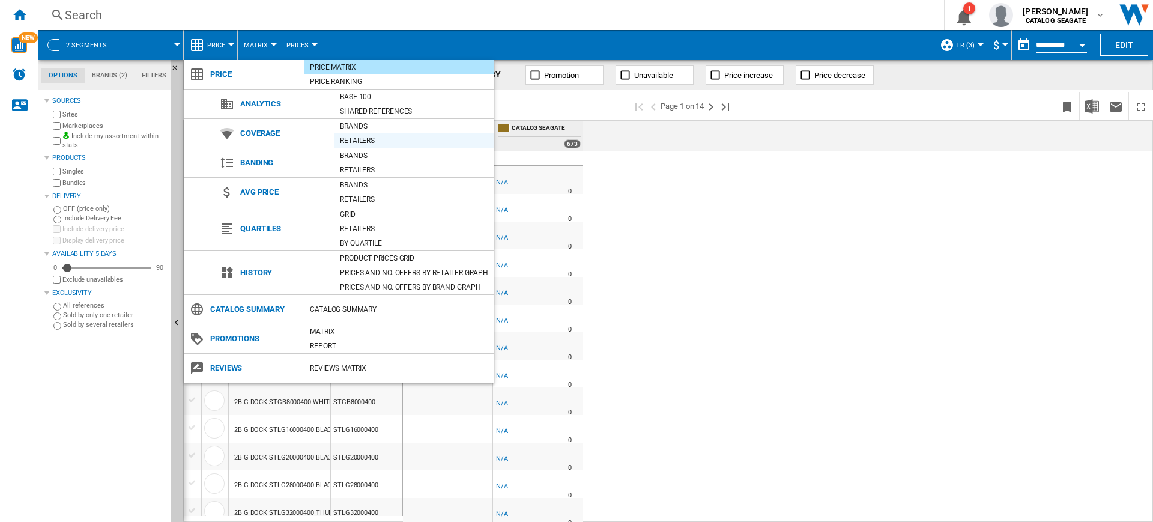
click at [389, 141] on div "Retailers" at bounding box center [414, 141] width 160 height 12
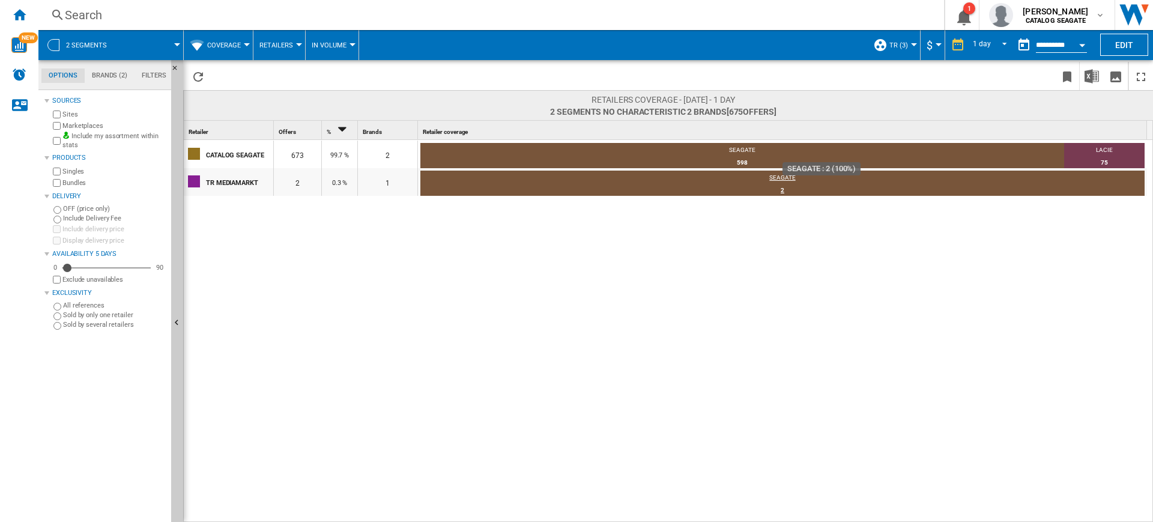
click at [784, 177] on div "SEAGATE" at bounding box center [782, 179] width 724 height 11
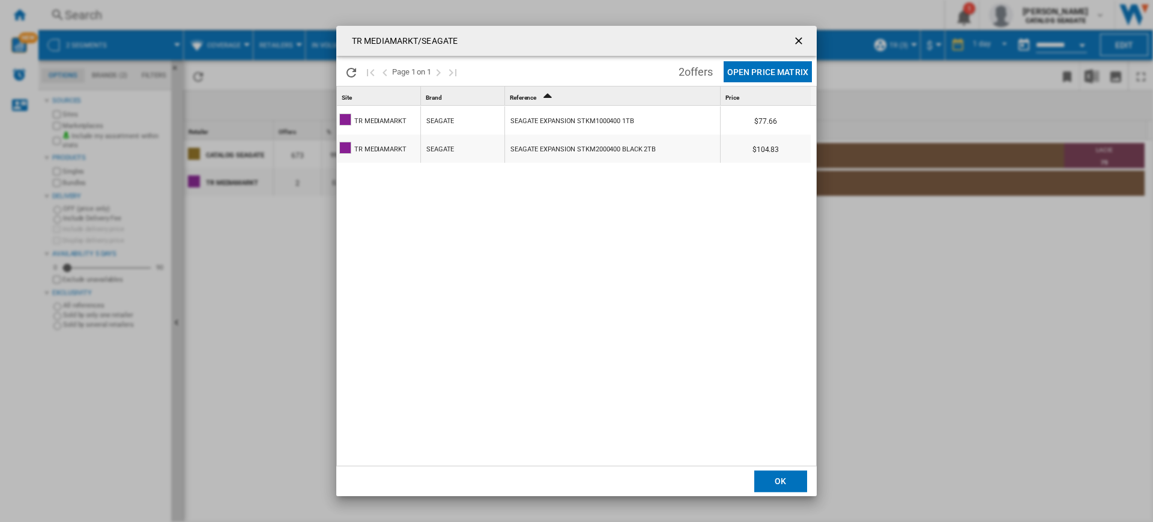
click at [519, 117] on div "SEAGATE EXPANSION STKM1000400 1TB" at bounding box center [572, 121] width 124 height 28
click at [909, 231] on div "TR MEDIAMARKT/SEAGATE Please wait... Page 1 on 1 2 offers Open Price Matrix Sit…" at bounding box center [576, 261] width 1153 height 522
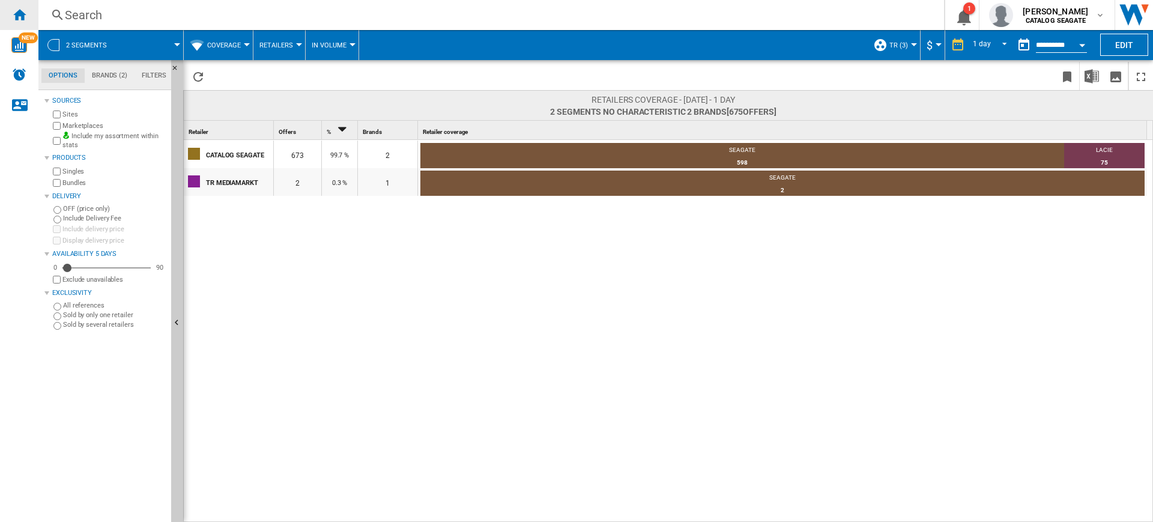
click at [7, 16] on div "Home" at bounding box center [19, 15] width 38 height 30
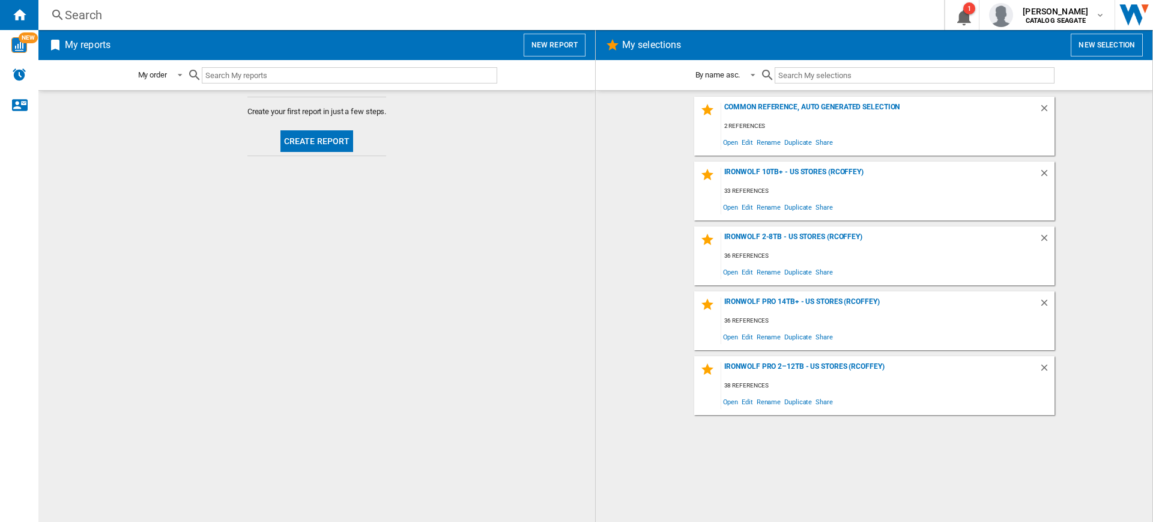
click at [559, 47] on button "New report" at bounding box center [555, 45] width 62 height 23
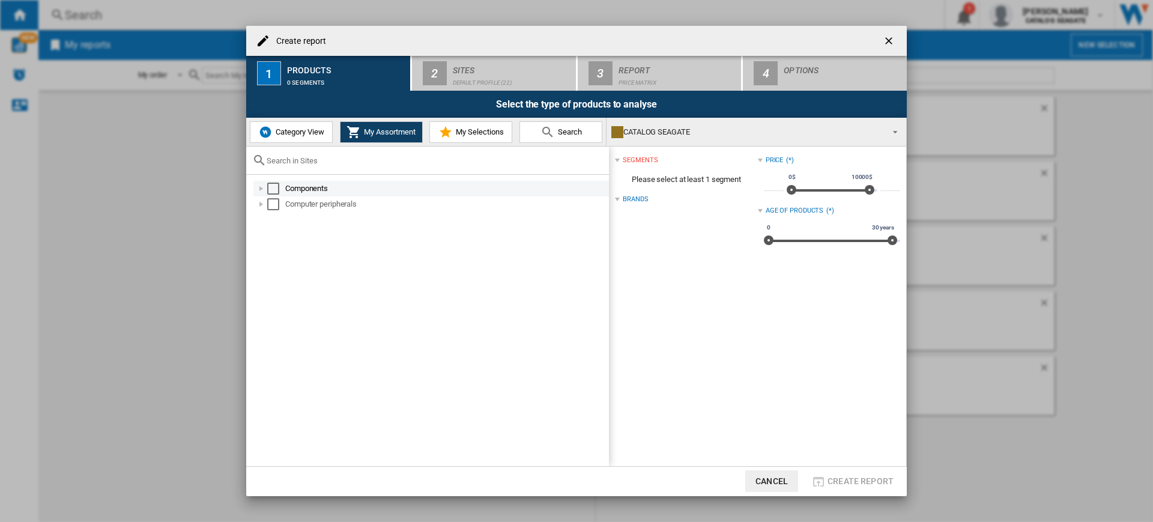
click at [273, 189] on div "Select" at bounding box center [273, 189] width 12 height 12
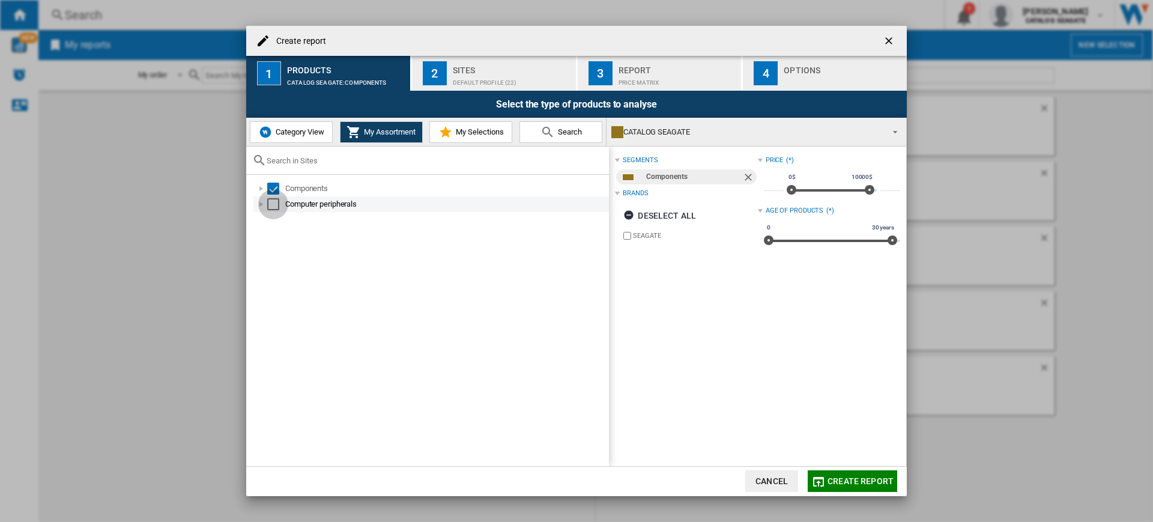
click at [273, 204] on div "Select" at bounding box center [273, 204] width 12 height 12
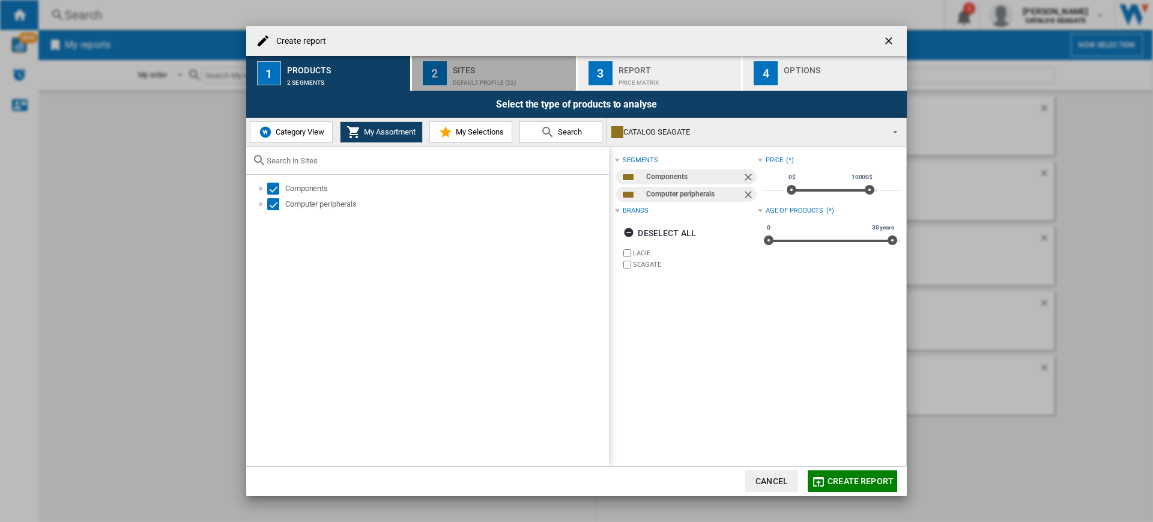
click at [540, 71] on div "Sites" at bounding box center [512, 67] width 118 height 13
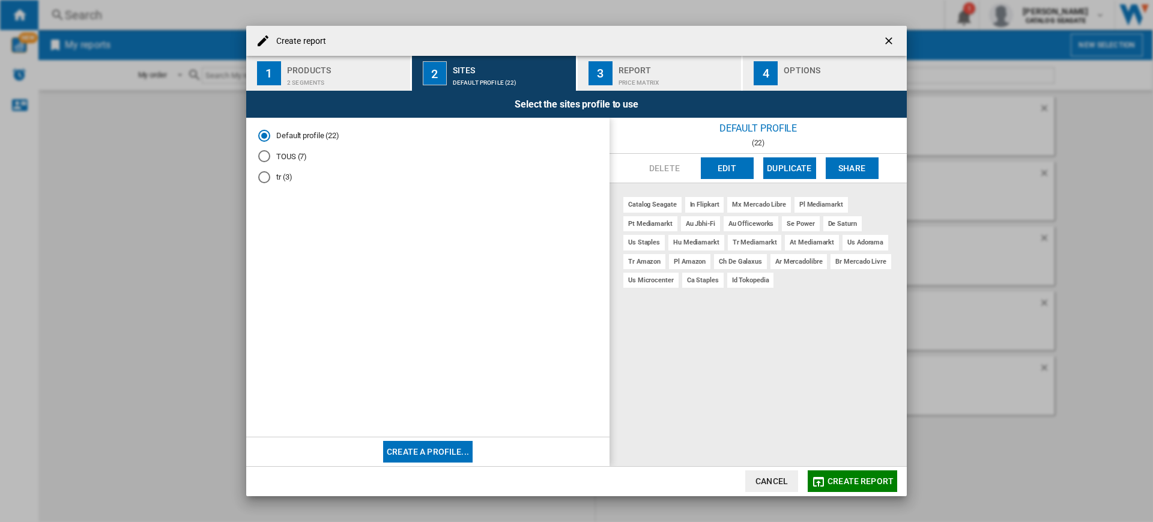
click at [287, 158] on md-radio-button "TOUS (7)" at bounding box center [427, 156] width 339 height 11
click at [456, 455] on button "Create a profile..." at bounding box center [427, 452] width 89 height 22
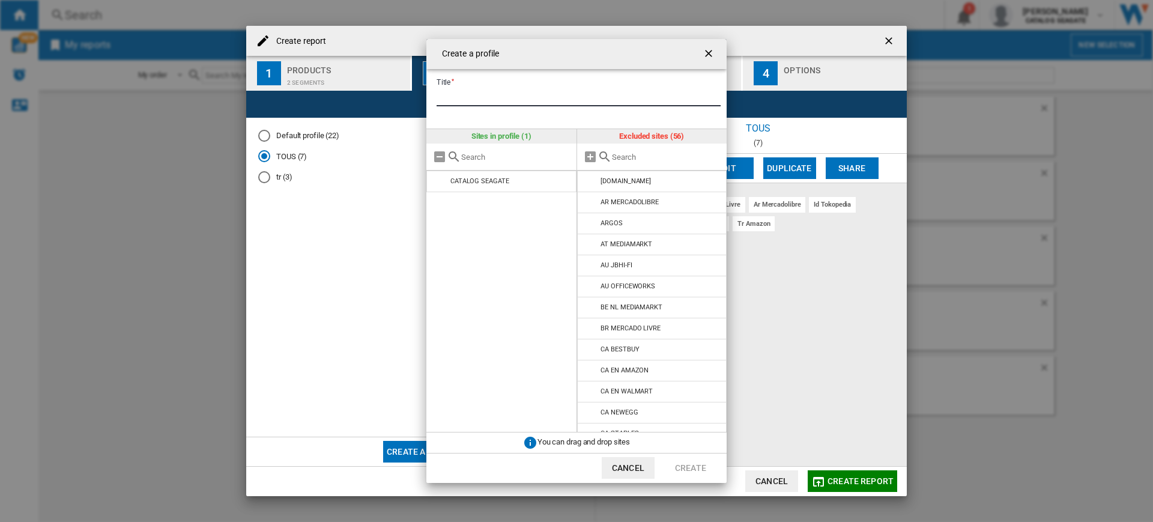
click at [477, 92] on input "Title" at bounding box center [579, 97] width 284 height 18
type input "**"
click at [629, 157] on input "Create a ..." at bounding box center [666, 157] width 109 height 9
type input "l"
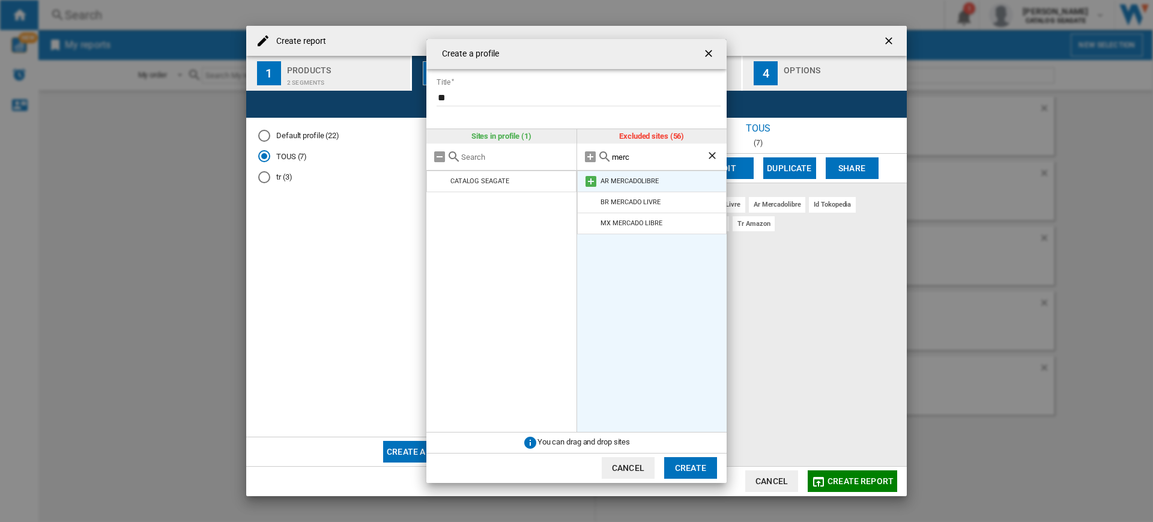
type input "merc"
click at [598, 179] on li "AR MERCADOLIBRE" at bounding box center [652, 182] width 150 height 22
click at [593, 180] on md-icon "Create a ..." at bounding box center [591, 181] width 14 height 14
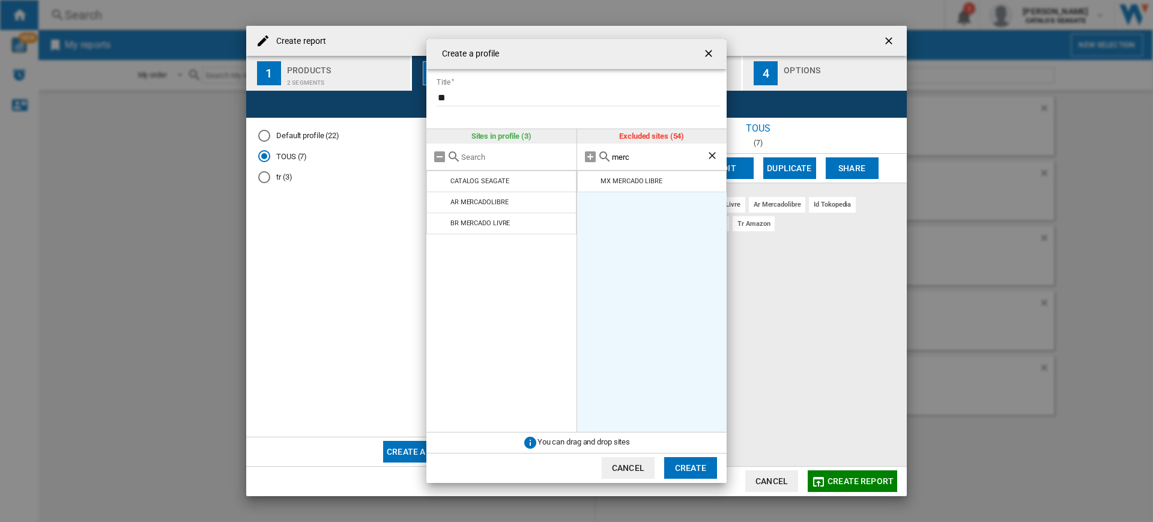
click at [593, 180] on md-icon "Create a ..." at bounding box center [591, 181] width 14 height 14
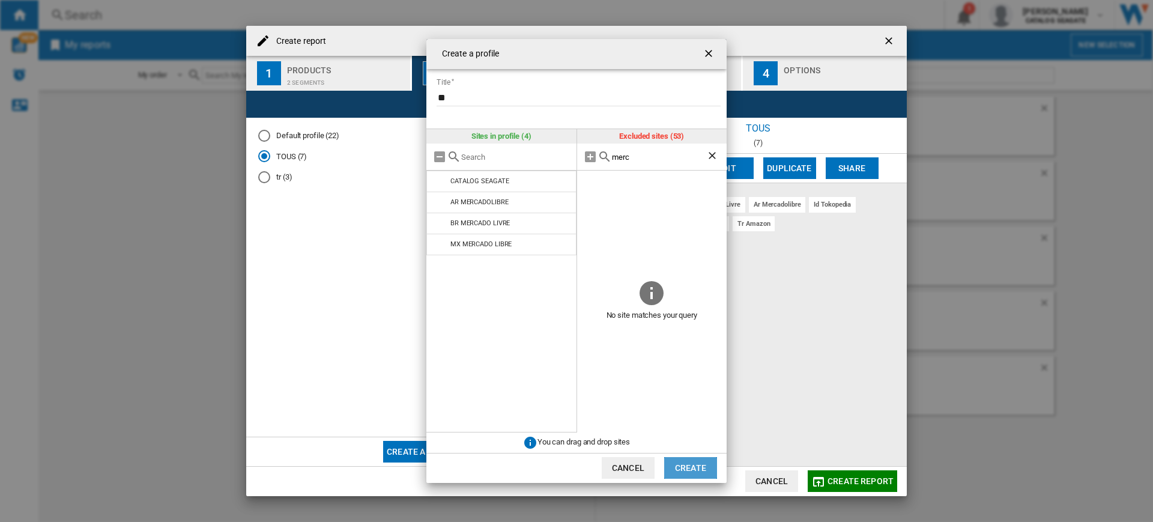
click at [695, 476] on button "Create" at bounding box center [690, 468] width 53 height 22
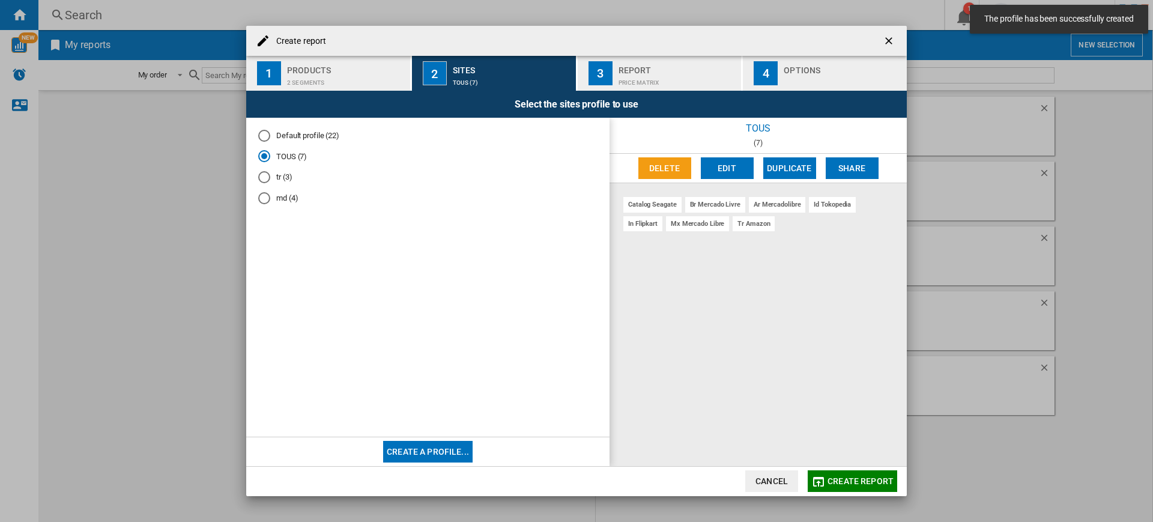
click at [283, 200] on md-radio-button "md (4)" at bounding box center [427, 197] width 339 height 11
click at [833, 461] on div "catalog seagate ar mercadolibre br [PERSON_NAME] livre mx [PERSON_NAME] libre" at bounding box center [757, 324] width 297 height 282
click at [840, 483] on span "Create report" at bounding box center [860, 481] width 66 height 10
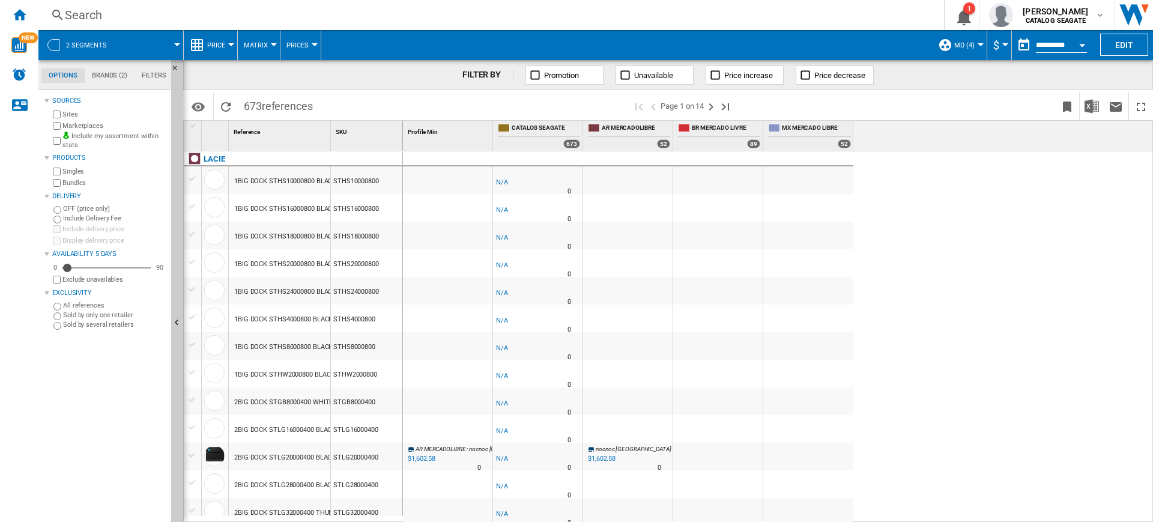
click at [216, 43] on span "Price" at bounding box center [216, 45] width 18 height 8
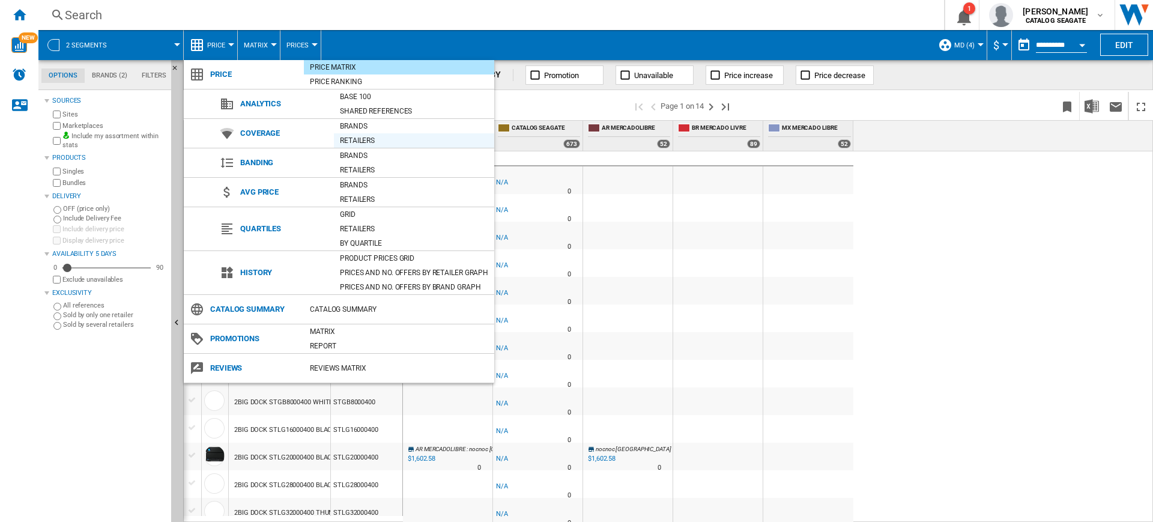
click at [386, 143] on div "Retailers" at bounding box center [414, 141] width 160 height 12
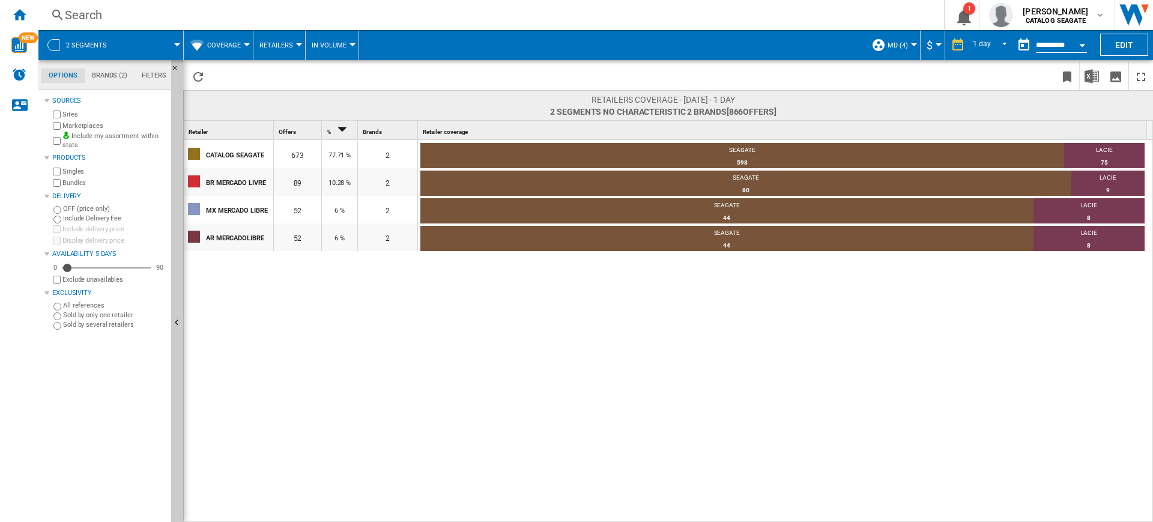
click at [80, 125] on label "Marketplaces" at bounding box center [114, 125] width 104 height 9
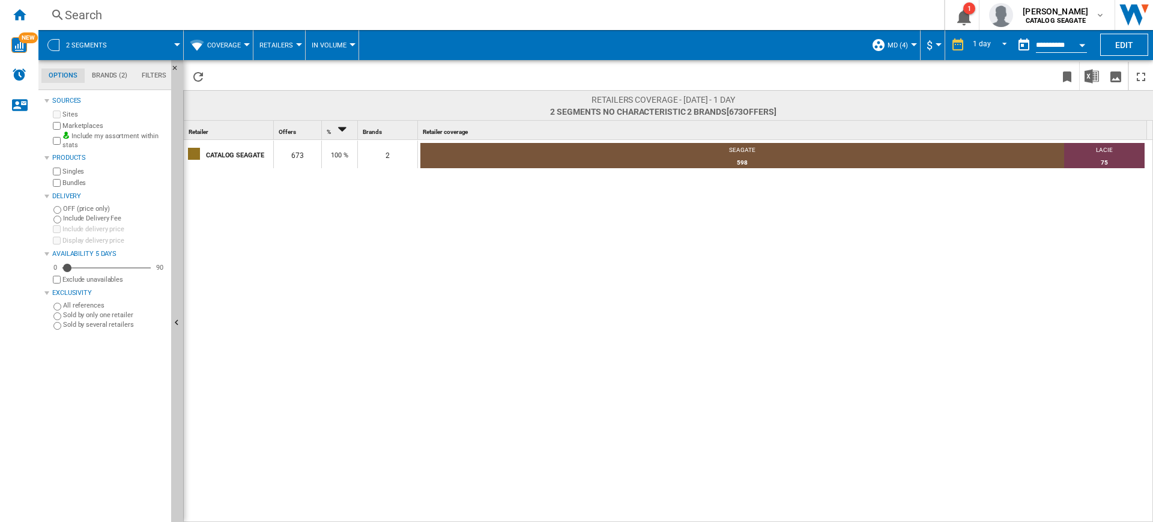
click at [80, 125] on label "Marketplaces" at bounding box center [114, 125] width 104 height 9
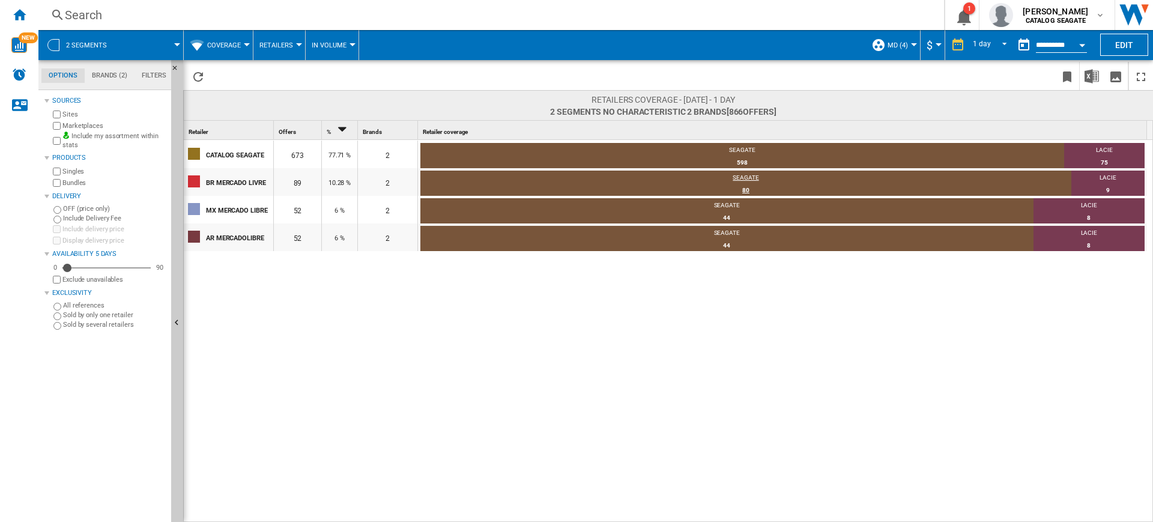
click at [745, 185] on div "80" at bounding box center [745, 190] width 651 height 12
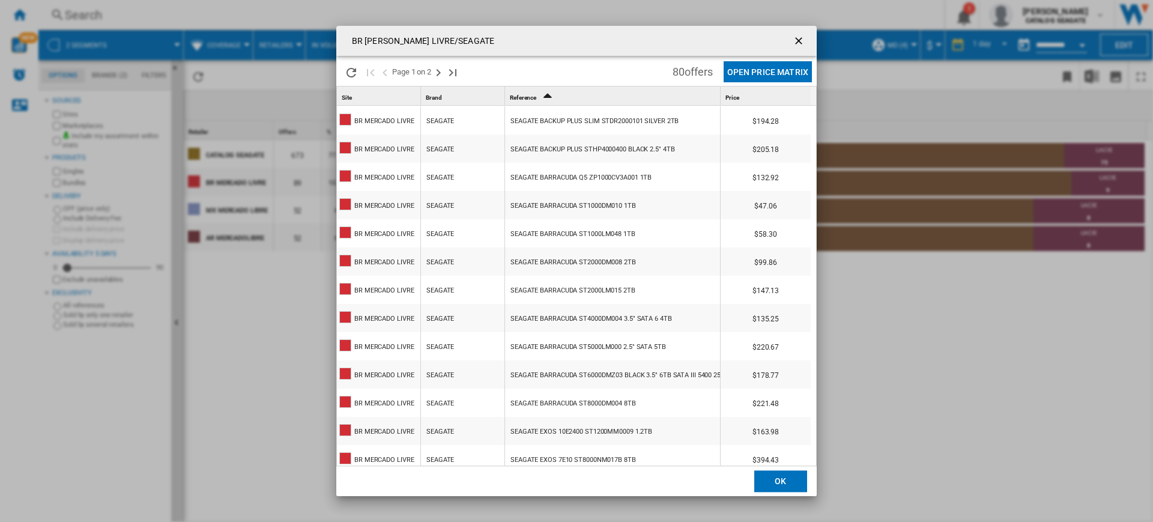
click at [539, 129] on div "SEAGATE BACKUP PLUS SLIM STDR2000101 SILVER 2TB" at bounding box center [594, 121] width 168 height 28
click at [582, 195] on div "SEAGATE BARRACUDA ST1000DM010 1TB" at bounding box center [572, 206] width 125 height 28
click at [487, 42] on div "BR [PERSON_NAME] LIVRE/SEAGATE" at bounding box center [576, 41] width 480 height 30
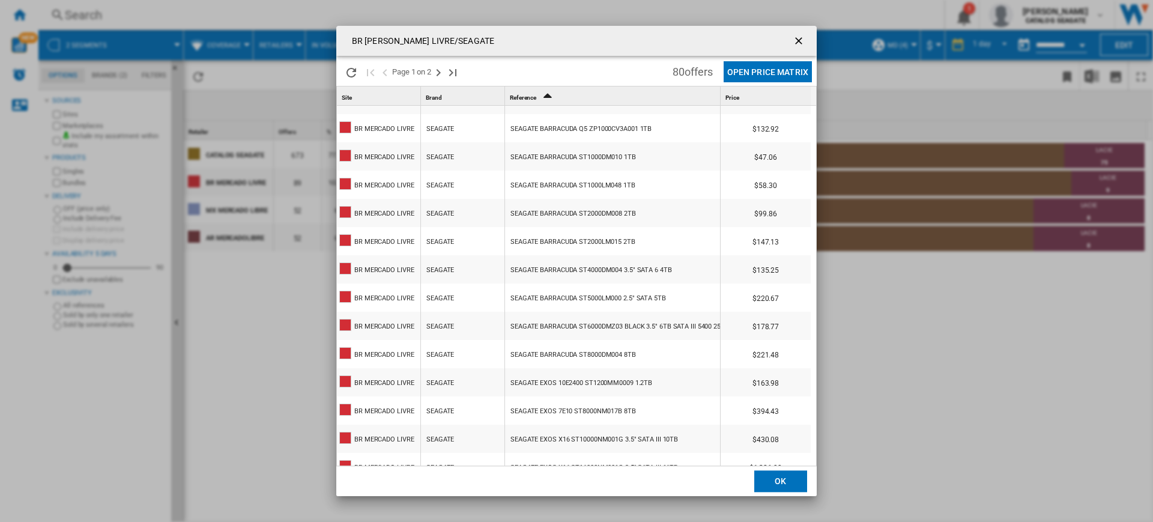
scroll to position [49, 0]
click at [578, 290] on div "SEAGATE BARRACUDA ST5000LM000 2.5" SATA 5TB" at bounding box center [588, 298] width 156 height 28
click at [1047, 390] on div "BR [PERSON_NAME] LIVRE/SEAGATE Please wait... Page 1 on 2 80 offers Open Price …" at bounding box center [576, 261] width 1153 height 522
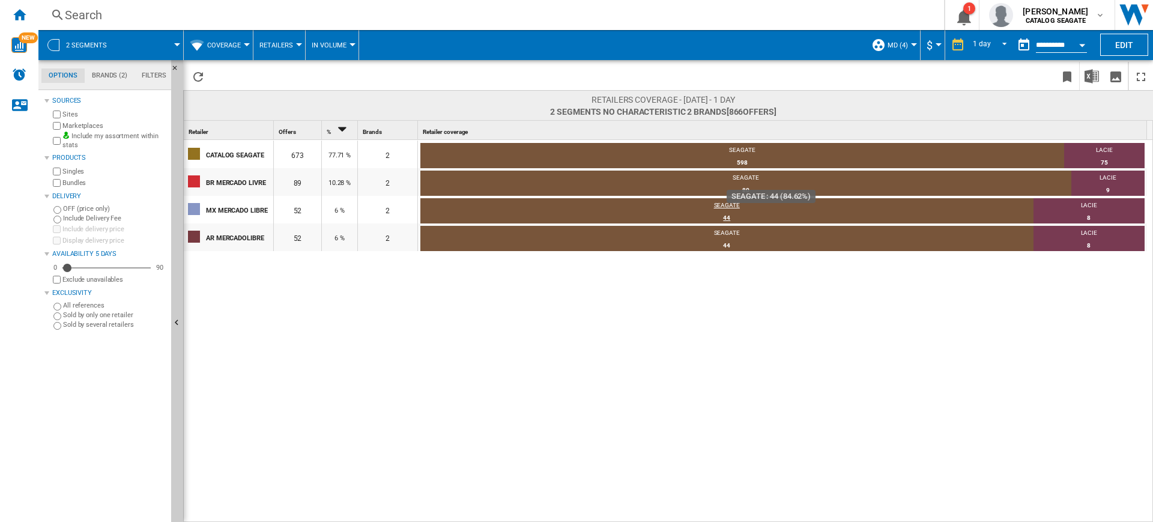
click at [526, 209] on div "SEAGATE" at bounding box center [726, 206] width 613 height 11
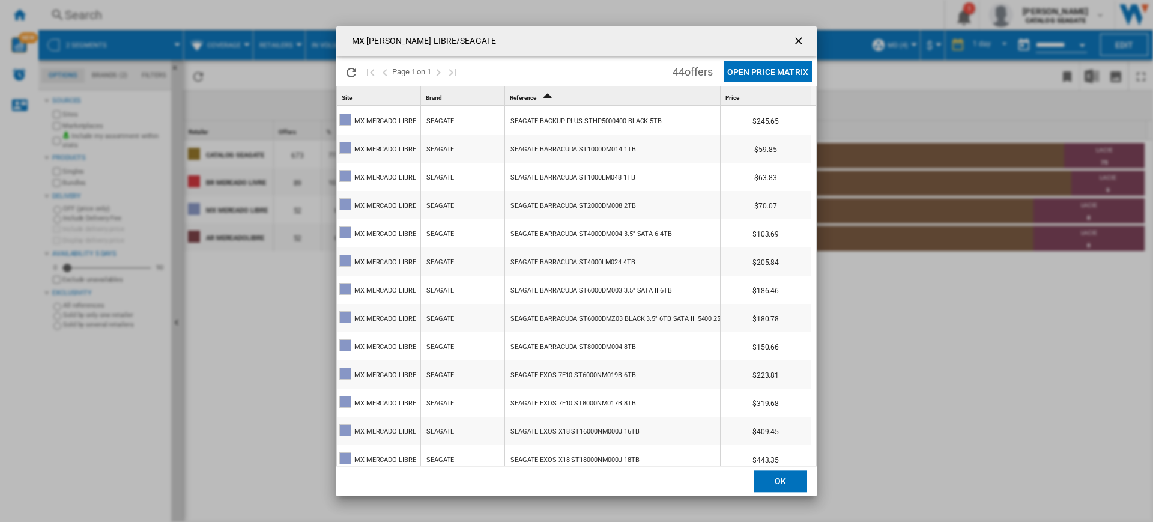
click at [588, 119] on div "SEAGATE BACKUP PLUS STHP5000400 BLACK 5TB" at bounding box center [585, 121] width 151 height 28
click at [980, 318] on div "MX [PERSON_NAME] LIBRE/SEAGATE Please wait... Page 1 on 1 44 offers Open Price …" at bounding box center [576, 261] width 1153 height 522
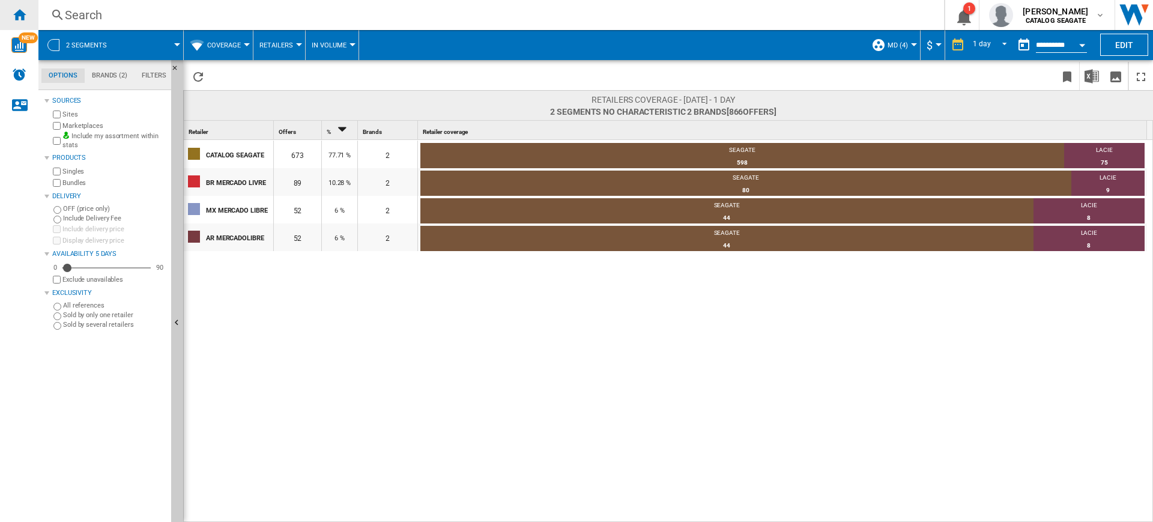
click at [12, 22] on div "Home" at bounding box center [19, 15] width 38 height 30
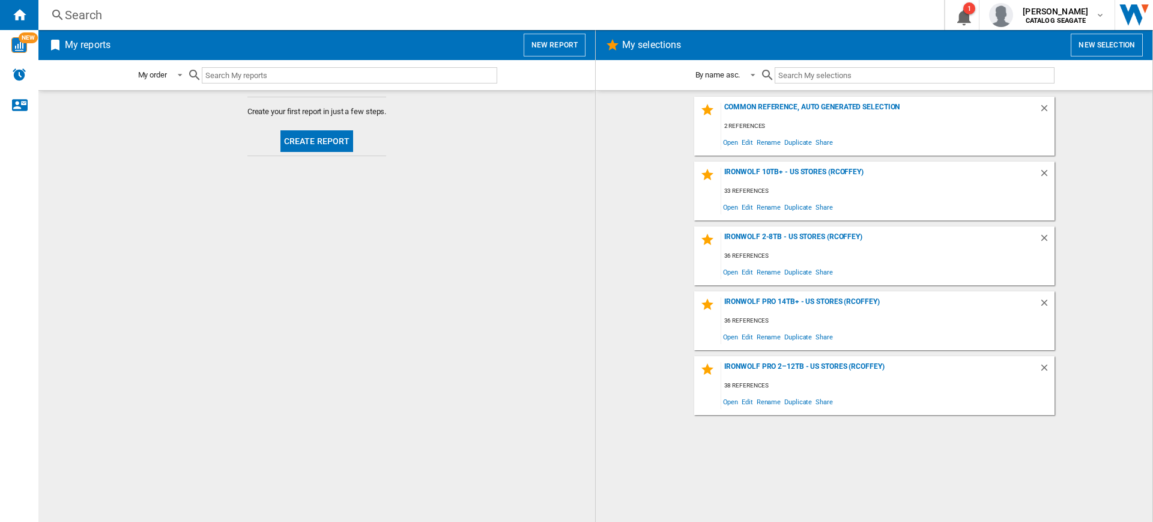
click at [563, 25] on div "Search Search 0 1 [PERSON_NAME] CATALOG [GEOGRAPHIC_DATA] CATALOG [GEOGRAPHIC_D…" at bounding box center [595, 15] width 1114 height 30
click at [564, 34] on button "New report" at bounding box center [555, 45] width 62 height 23
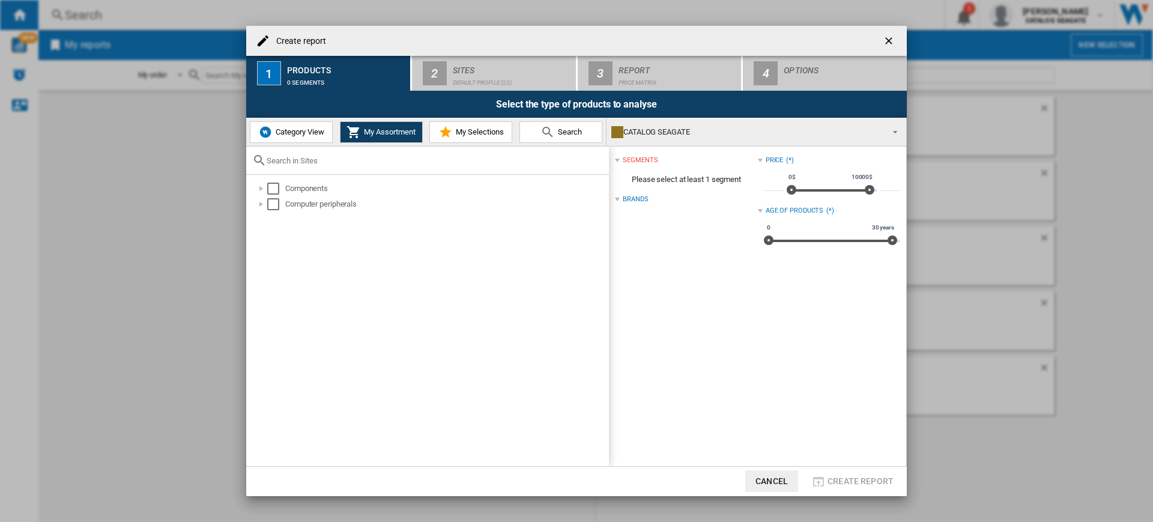
click at [307, 132] on span "Category View" at bounding box center [299, 131] width 52 height 9
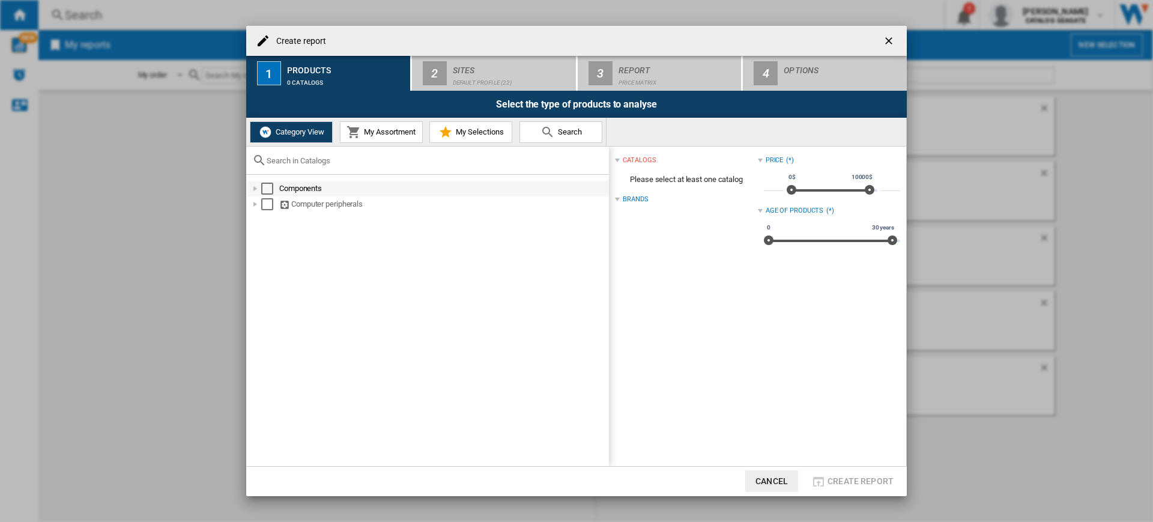
click at [272, 183] on div "Select" at bounding box center [267, 189] width 12 height 12
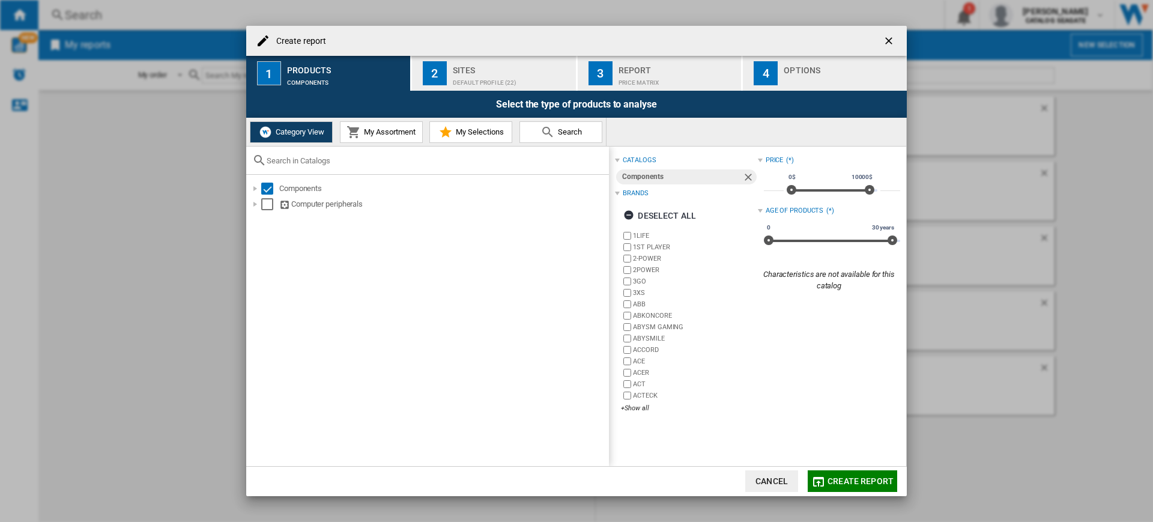
click at [400, 125] on button "My Assortment" at bounding box center [381, 132] width 83 height 22
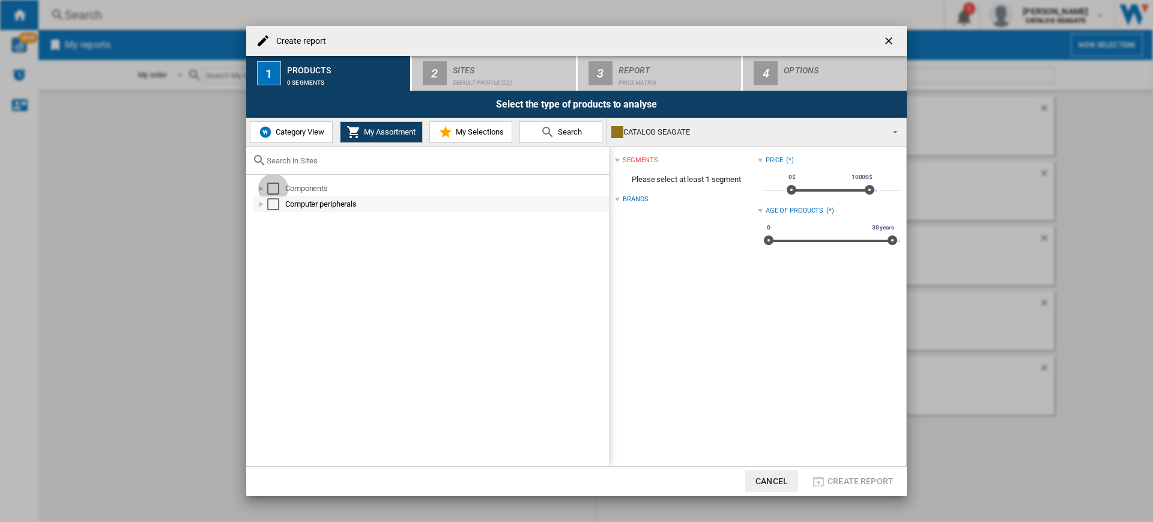
drag, startPoint x: 277, startPoint y: 192, endPoint x: 276, endPoint y: 203, distance: 10.9
click at [276, 203] on ol "Components Computer peripherals" at bounding box center [430, 196] width 357 height 31
click at [276, 203] on div "Select" at bounding box center [273, 204] width 12 height 12
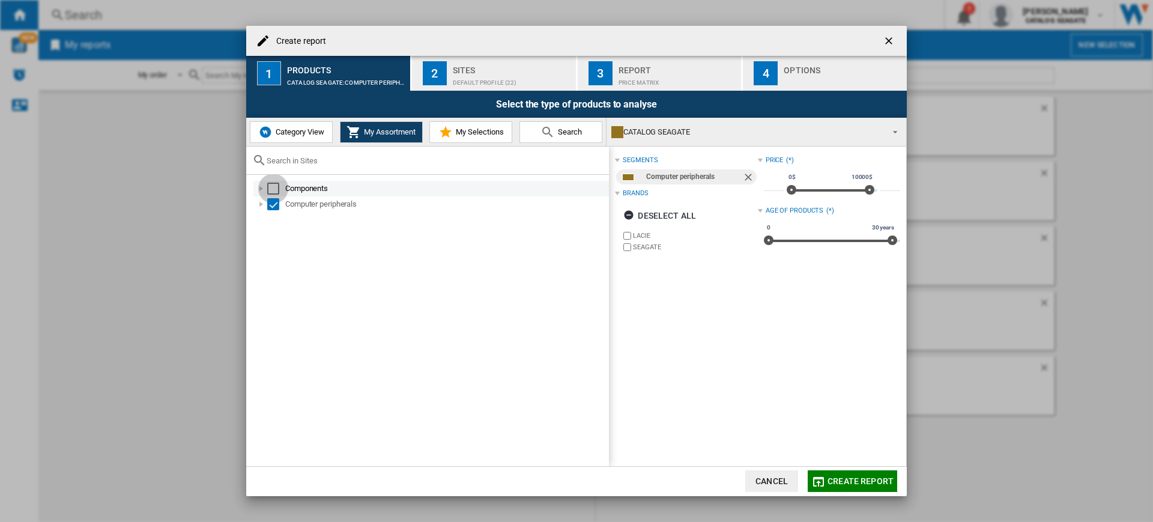
click at [272, 187] on div "Select" at bounding box center [273, 189] width 12 height 12
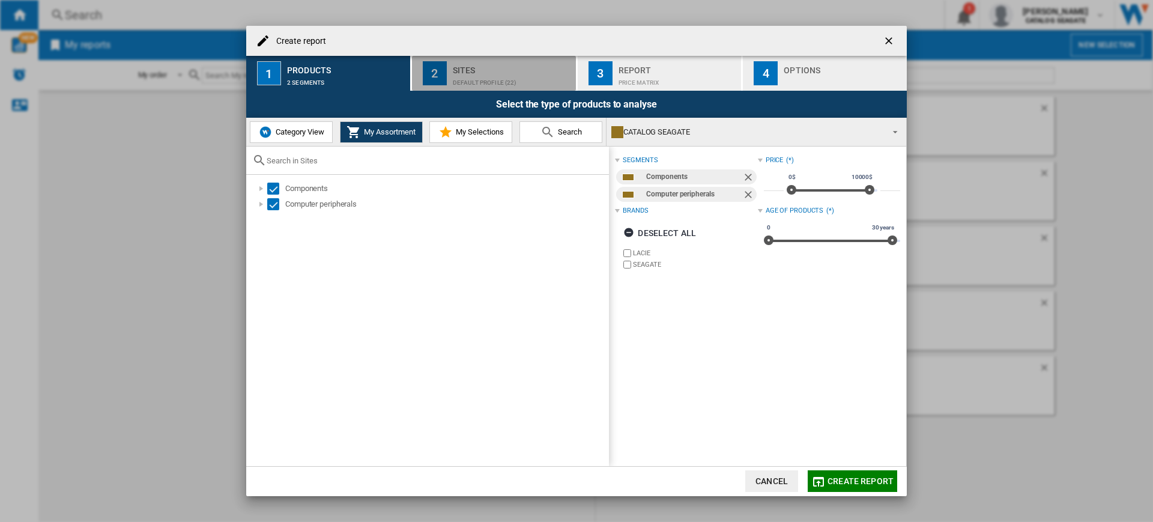
click at [519, 71] on div "Sites" at bounding box center [512, 67] width 118 height 13
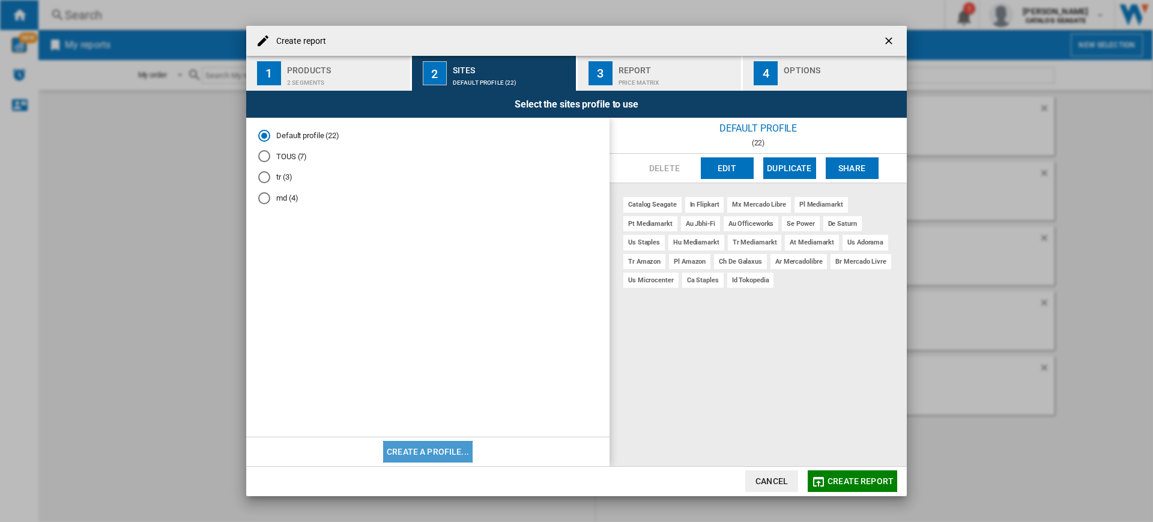
click at [432, 444] on button "Create a profile..." at bounding box center [427, 452] width 89 height 22
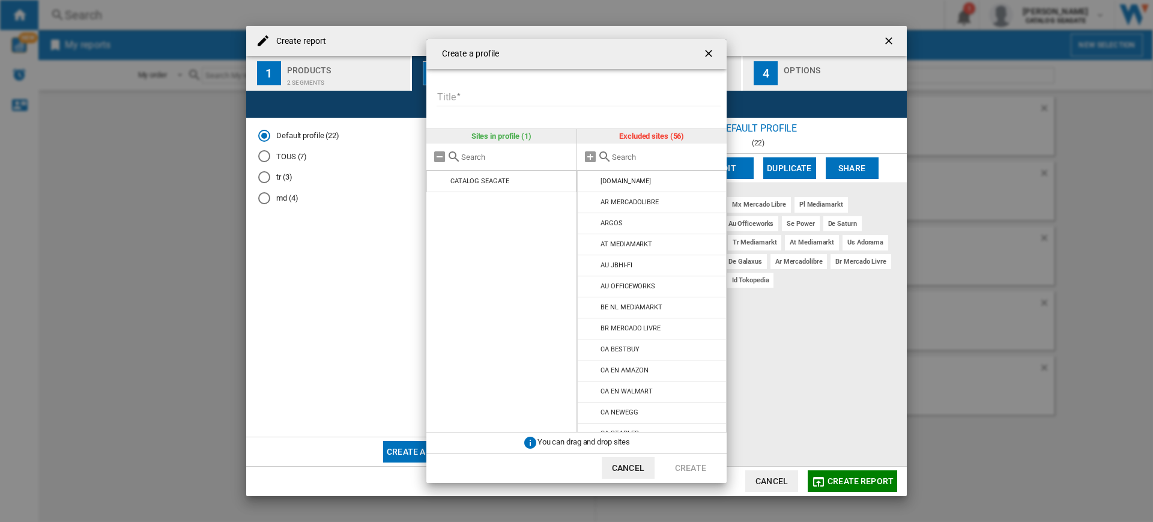
click at [684, 155] on input "Create a ..." at bounding box center [666, 157] width 109 height 9
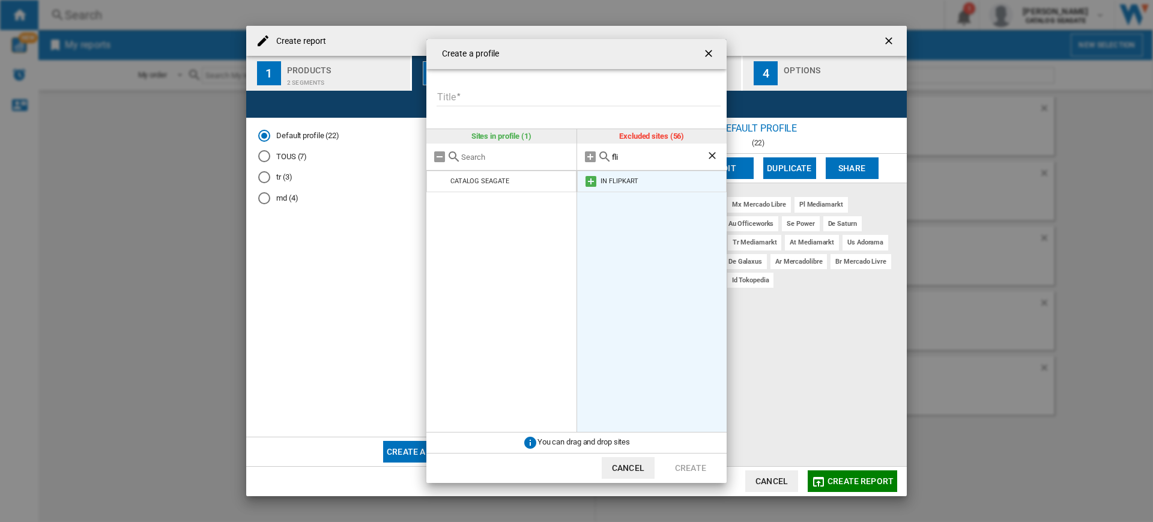
type input "fli"
click at [591, 180] on md-icon "Create a ..." at bounding box center [591, 181] width 14 height 14
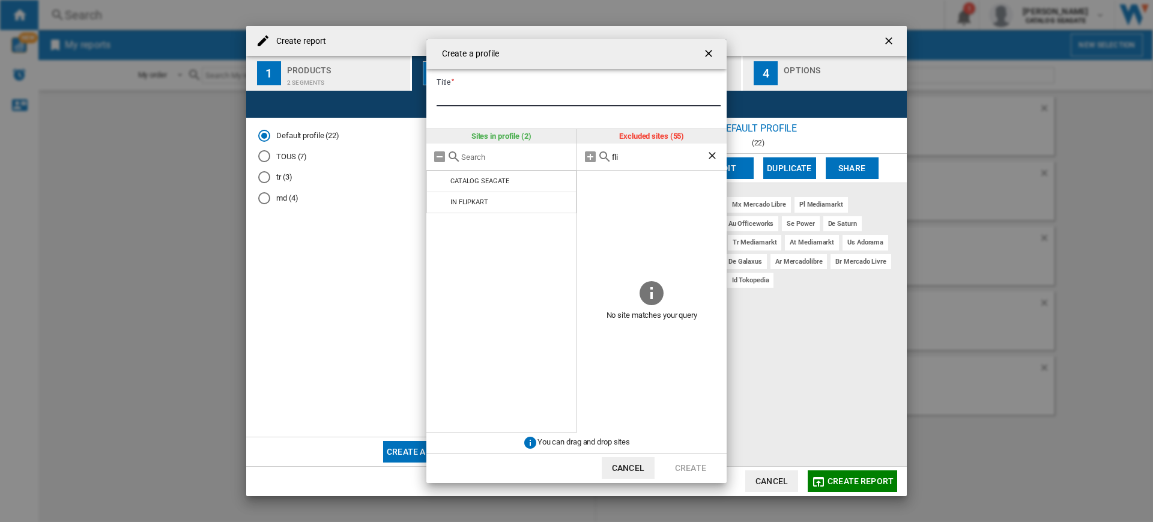
click at [502, 105] on input "Title" at bounding box center [579, 97] width 284 height 18
type input "**"
click at [687, 470] on button "Create" at bounding box center [690, 468] width 53 height 22
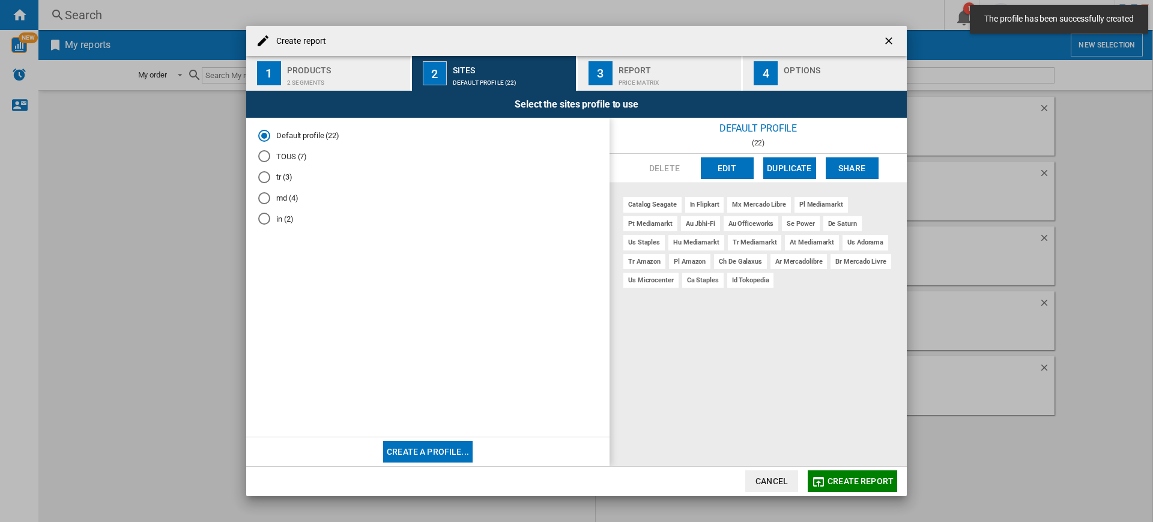
click at [265, 214] on div "in (2)" at bounding box center [264, 219] width 12 height 12
click at [830, 468] on md-dialog-actions "Cancel Create report" at bounding box center [576, 481] width 661 height 30
click at [833, 480] on span "Create report" at bounding box center [860, 481] width 66 height 10
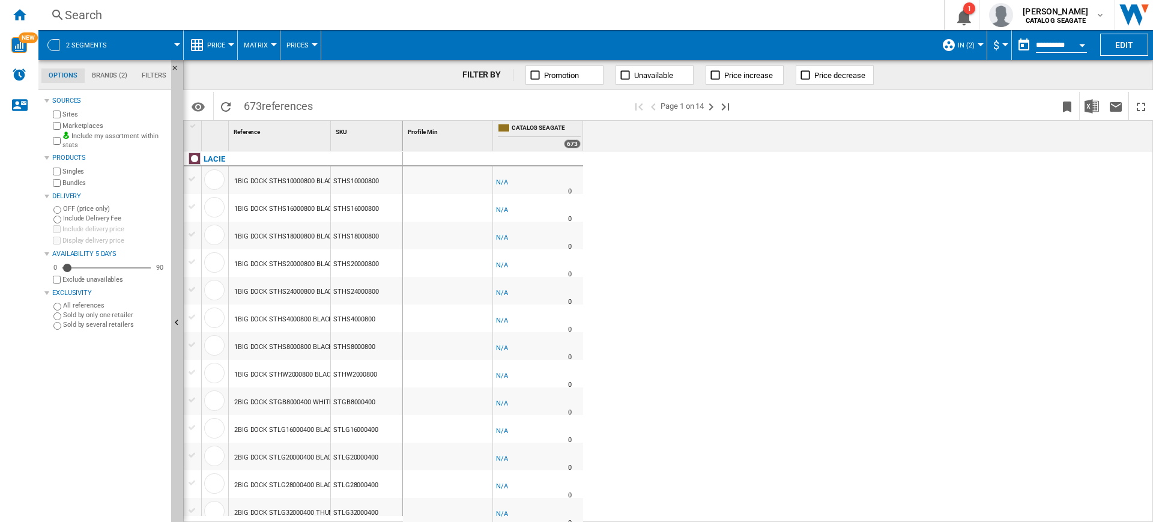
click at [225, 31] on button "Price" at bounding box center [219, 45] width 24 height 30
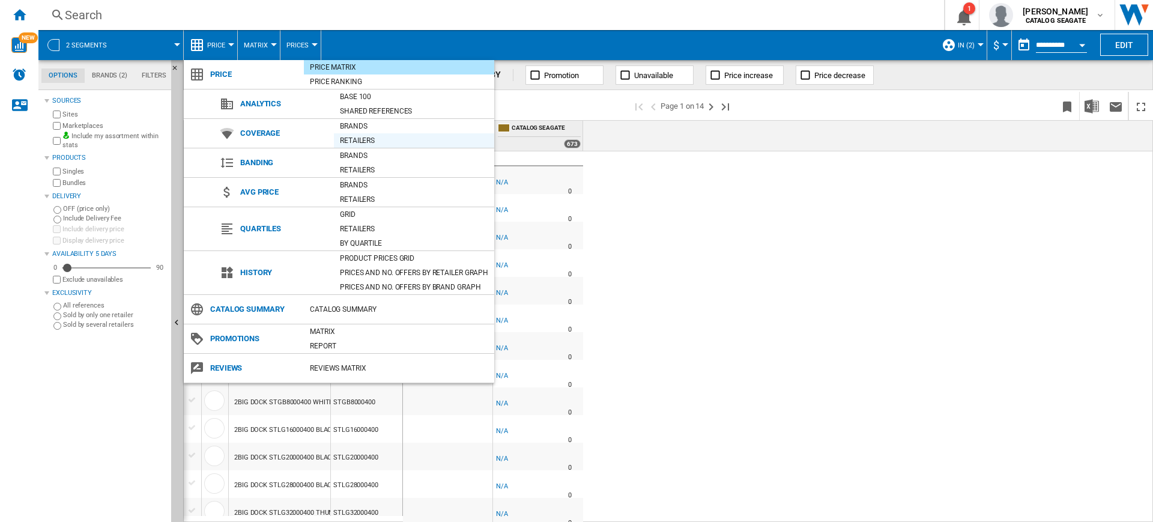
click at [411, 133] on div "Retailers" at bounding box center [414, 140] width 160 height 14
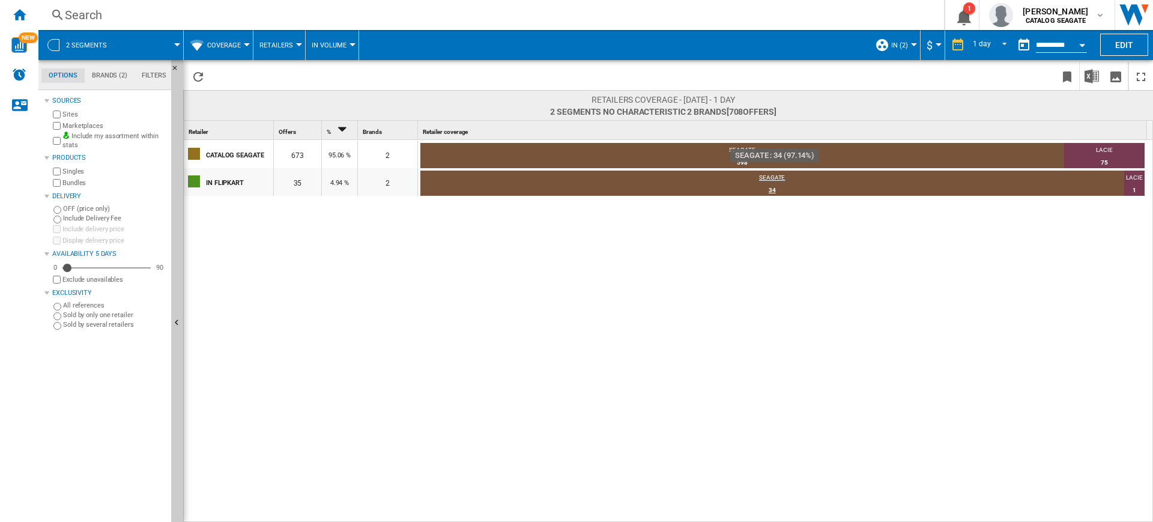
click at [733, 174] on div "SEAGATE" at bounding box center [772, 179] width 704 height 11
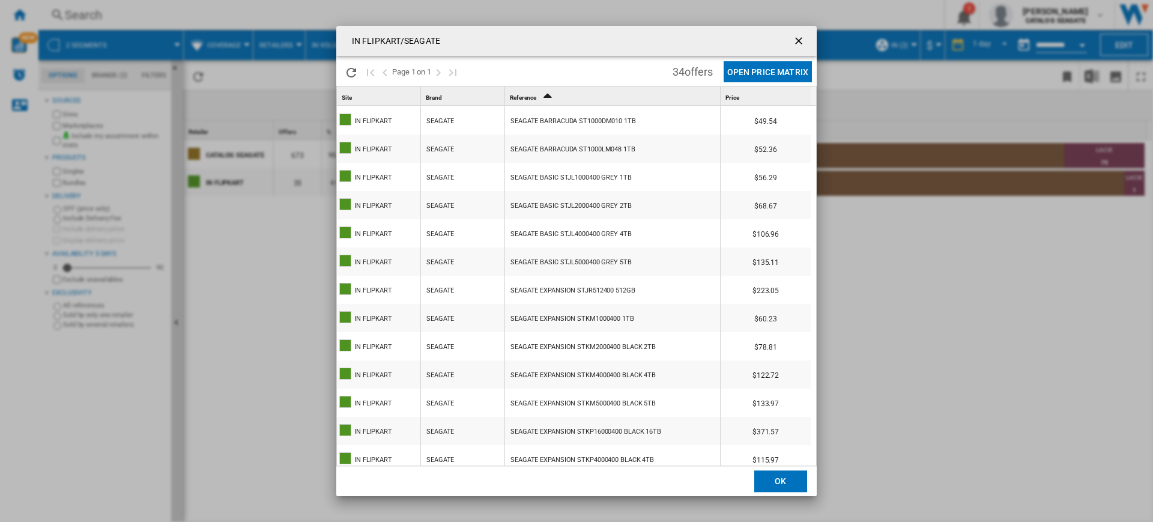
click at [442, 120] on div "SEAGATE" at bounding box center [440, 121] width 28 height 28
click at [827, 159] on div "IN FLIPKART/SEAGATE Please wait... Page 1 on 1 34 offers Open Price Matrix Site…" at bounding box center [576, 261] width 1153 height 522
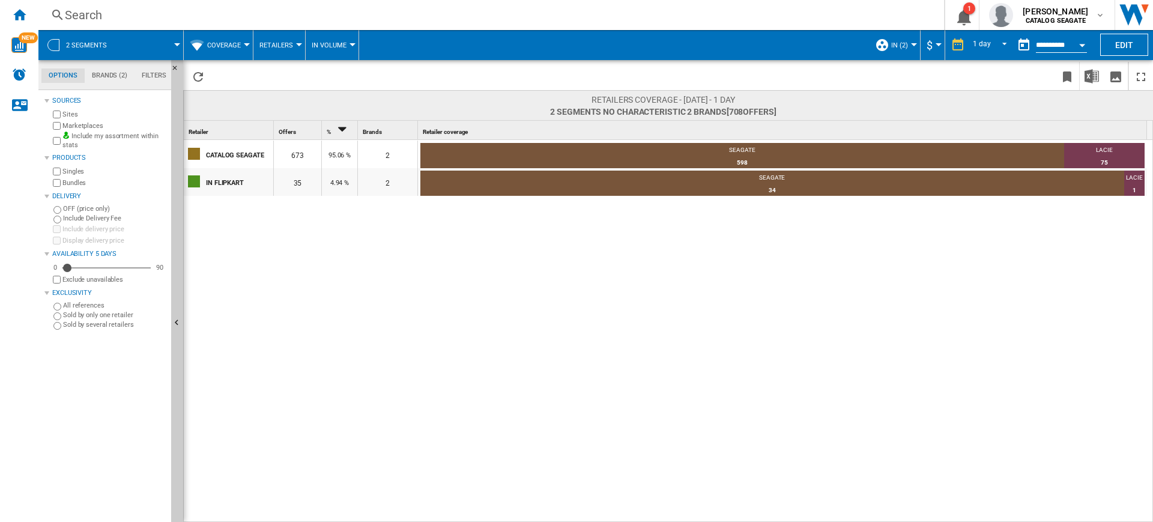
click at [92, 121] on label "Marketplaces" at bounding box center [114, 125] width 104 height 9
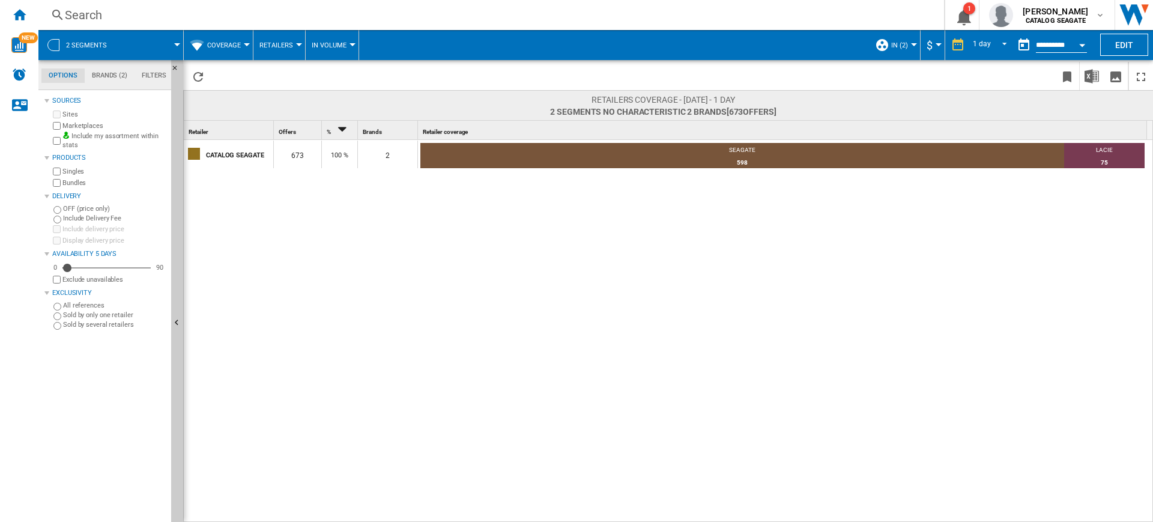
click at [92, 121] on label "Marketplaces" at bounding box center [114, 125] width 104 height 9
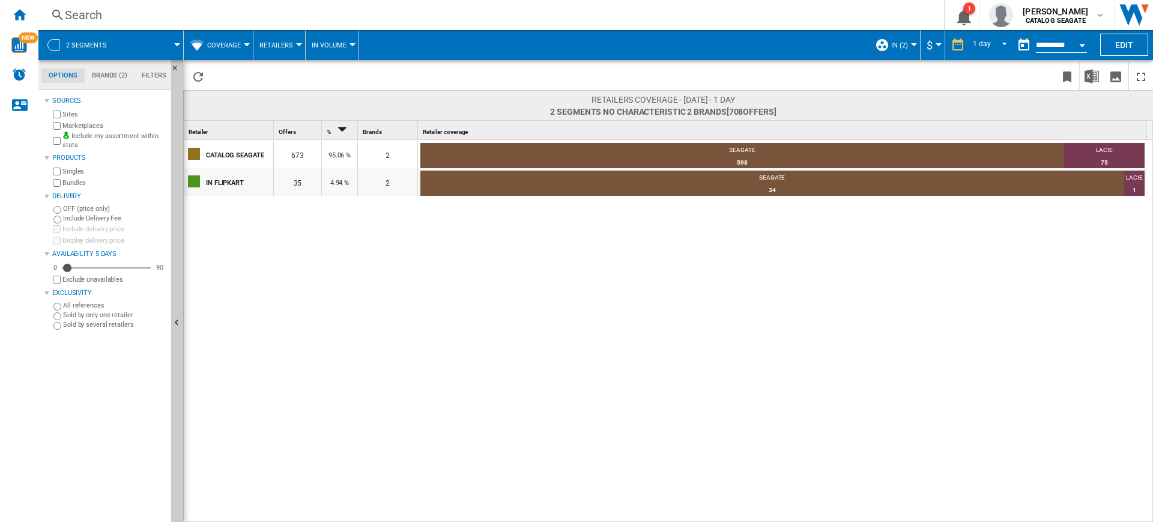
click at [80, 125] on label "Marketplaces" at bounding box center [114, 125] width 104 height 9
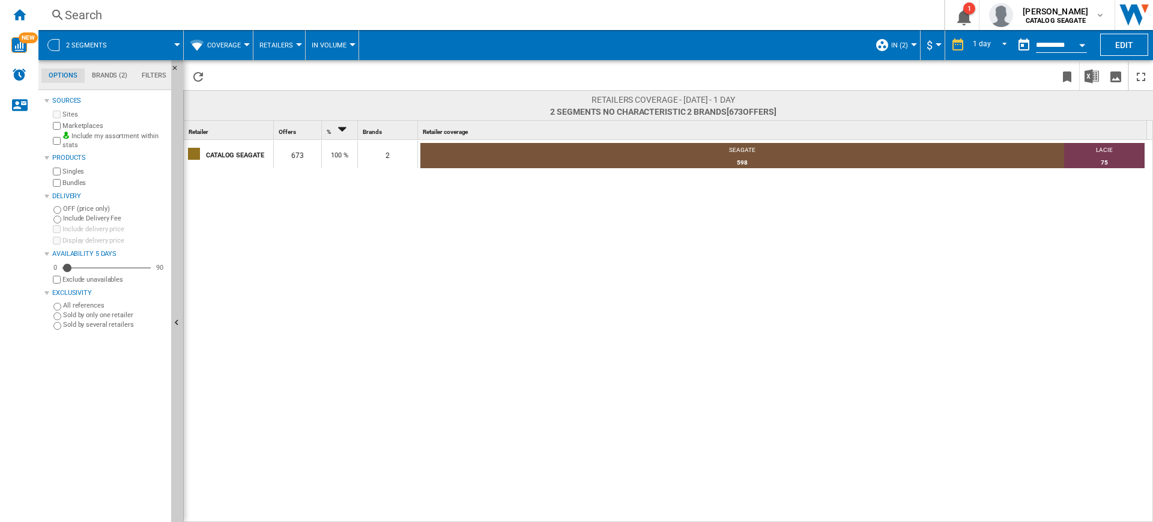
click at [85, 122] on label "Marketplaces" at bounding box center [114, 125] width 104 height 9
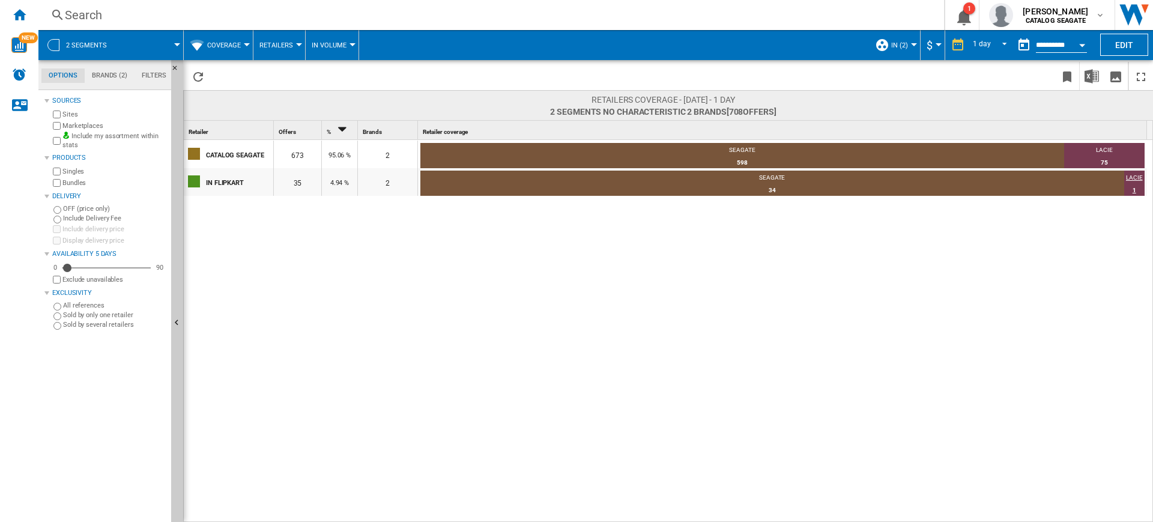
click at [1143, 186] on div "1" at bounding box center [1134, 190] width 21 height 12
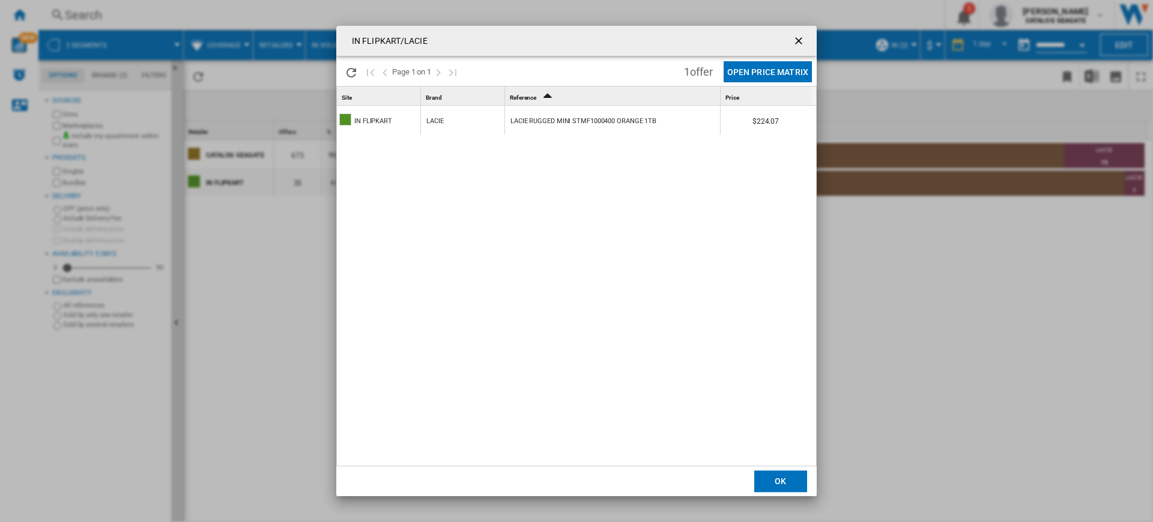
click at [473, 115] on div "LACIE" at bounding box center [462, 120] width 83 height 28
click at [552, 126] on div "LACIE RUGGED MINI STMF1000400 ORANGE 1TB" at bounding box center [583, 121] width 146 height 28
